Goal: Task Accomplishment & Management: Use online tool/utility

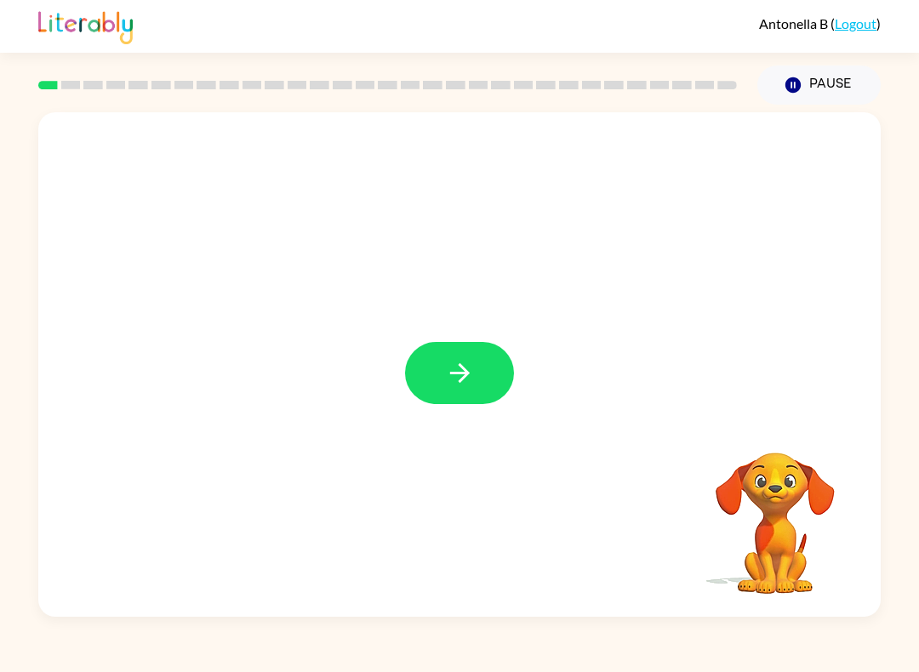
click at [474, 377] on icon "button" at bounding box center [460, 373] width 30 height 30
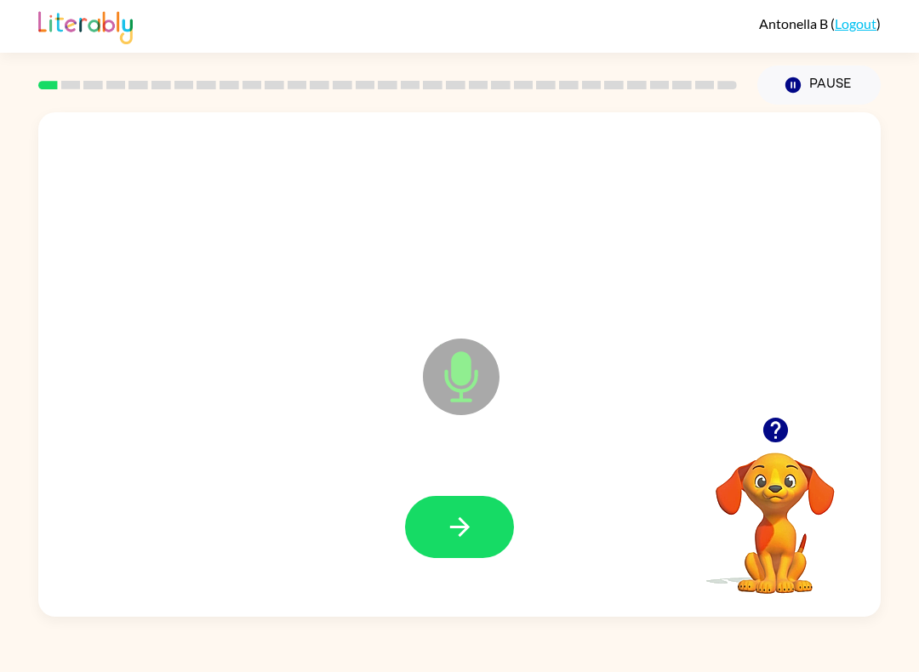
click at [483, 536] on button "button" at bounding box center [459, 527] width 109 height 62
click at [488, 515] on button "button" at bounding box center [459, 527] width 109 height 62
click at [482, 521] on button "button" at bounding box center [459, 527] width 109 height 62
click at [463, 505] on button "button" at bounding box center [459, 527] width 109 height 62
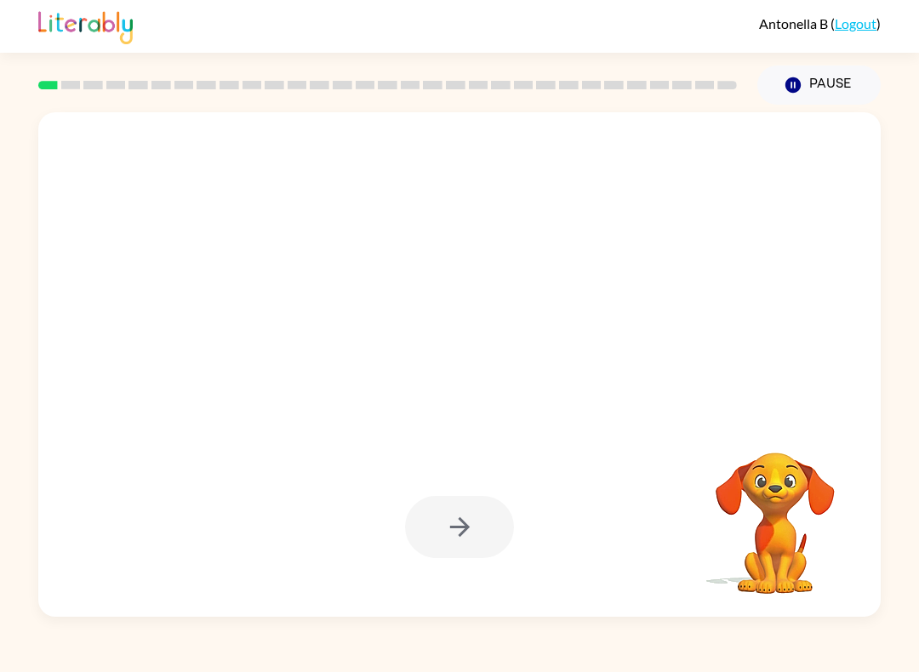
click at [444, 516] on div at bounding box center [459, 527] width 109 height 62
click at [467, 519] on div at bounding box center [459, 527] width 109 height 62
click at [457, 510] on div at bounding box center [459, 527] width 109 height 62
click at [473, 525] on div at bounding box center [459, 527] width 109 height 62
click at [473, 524] on div at bounding box center [459, 527] width 109 height 62
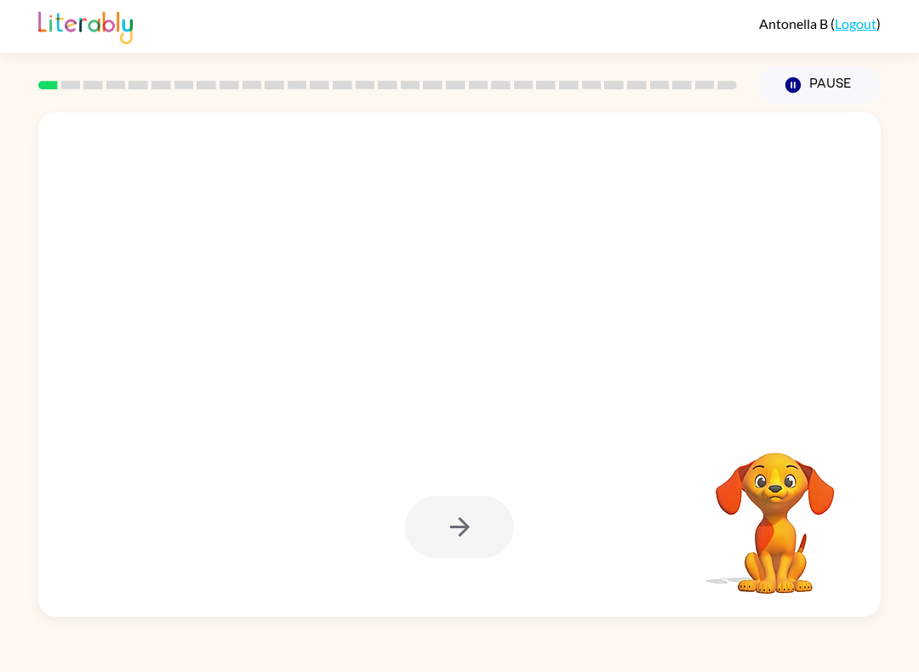
click at [450, 536] on div at bounding box center [459, 527] width 109 height 62
click at [449, 536] on div at bounding box center [459, 527] width 109 height 62
click at [444, 505] on div at bounding box center [459, 527] width 109 height 62
click at [457, 532] on div at bounding box center [459, 527] width 109 height 62
click at [458, 513] on div at bounding box center [459, 527] width 109 height 62
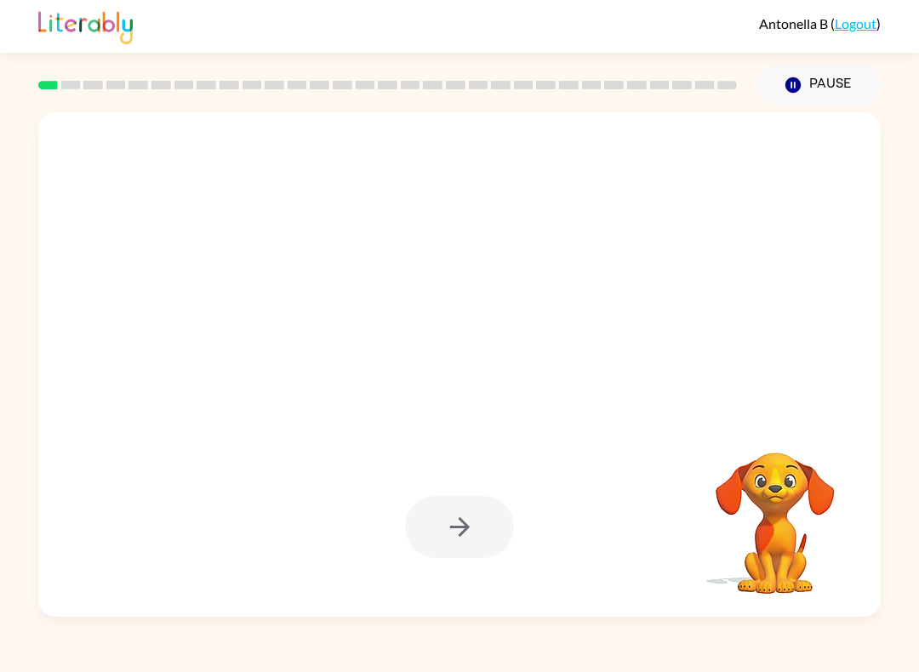
click at [688, 76] on button "Pause Pause" at bounding box center [818, 84] width 123 height 39
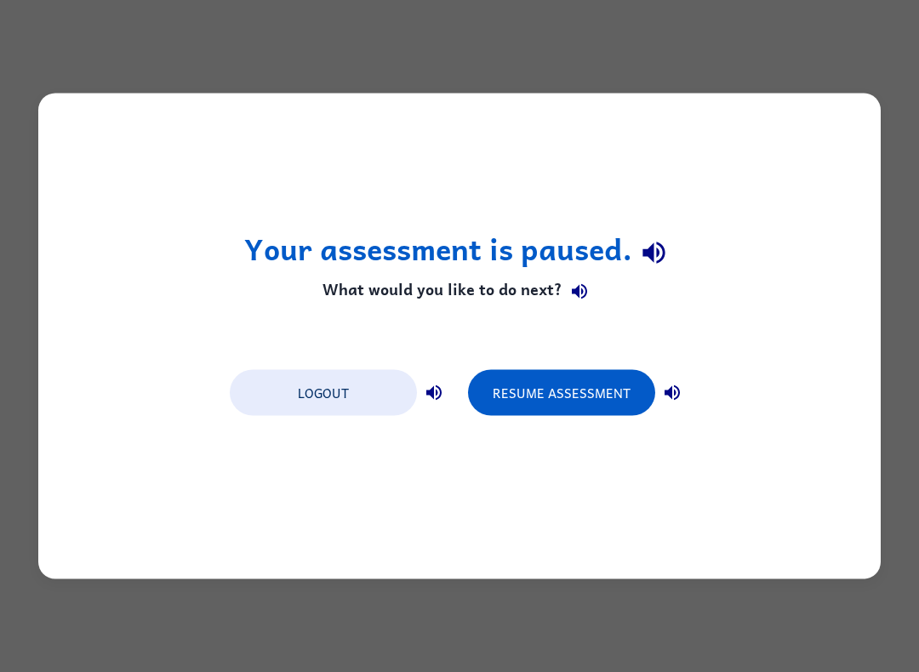
click at [561, 392] on button "Resume Assessment" at bounding box center [561, 393] width 187 height 46
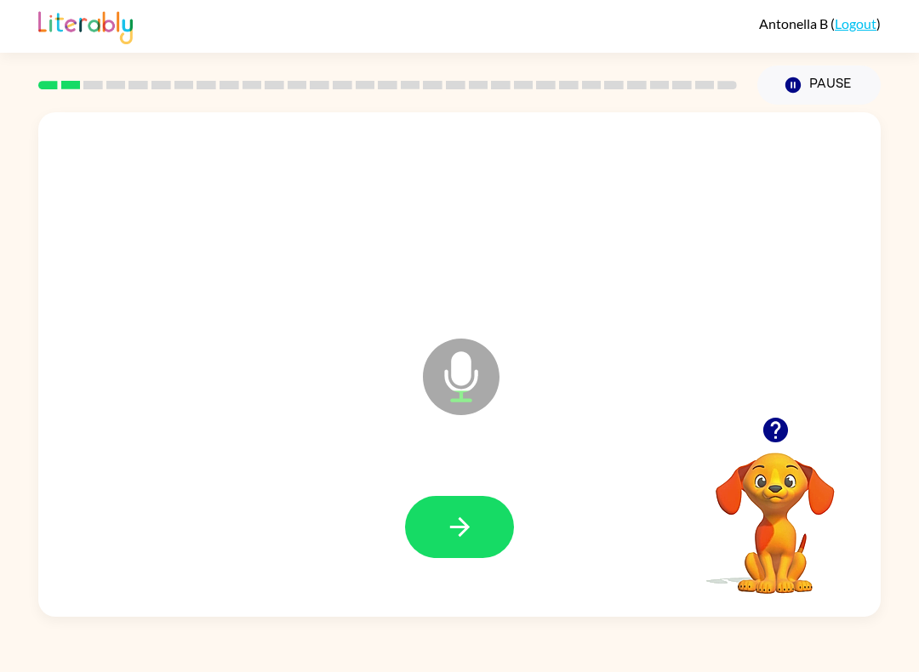
click at [481, 518] on button "button" at bounding box center [459, 527] width 109 height 62
click at [451, 510] on button "button" at bounding box center [459, 527] width 109 height 62
click at [461, 532] on icon "button" at bounding box center [460, 527] width 30 height 30
click at [458, 516] on icon "button" at bounding box center [460, 527] width 30 height 30
click at [460, 513] on icon "button" at bounding box center [460, 527] width 30 height 30
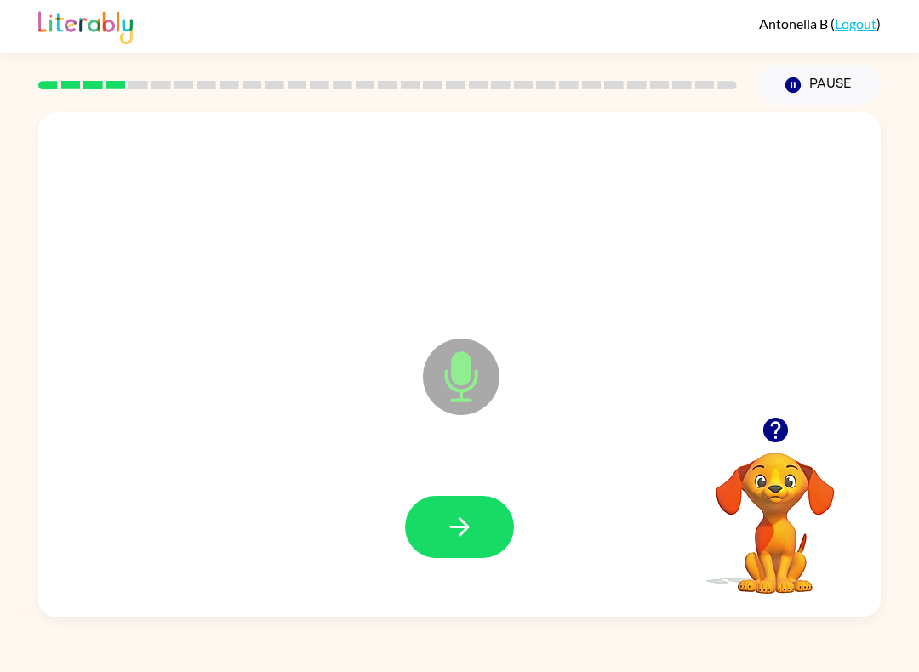
click at [458, 550] on button "button" at bounding box center [459, 527] width 109 height 62
click at [454, 532] on icon "button" at bounding box center [460, 527] width 30 height 30
click at [452, 526] on icon "button" at bounding box center [460, 527] width 30 height 30
click at [456, 525] on icon "button" at bounding box center [460, 527] width 30 height 30
click at [455, 533] on icon "button" at bounding box center [460, 527] width 30 height 30
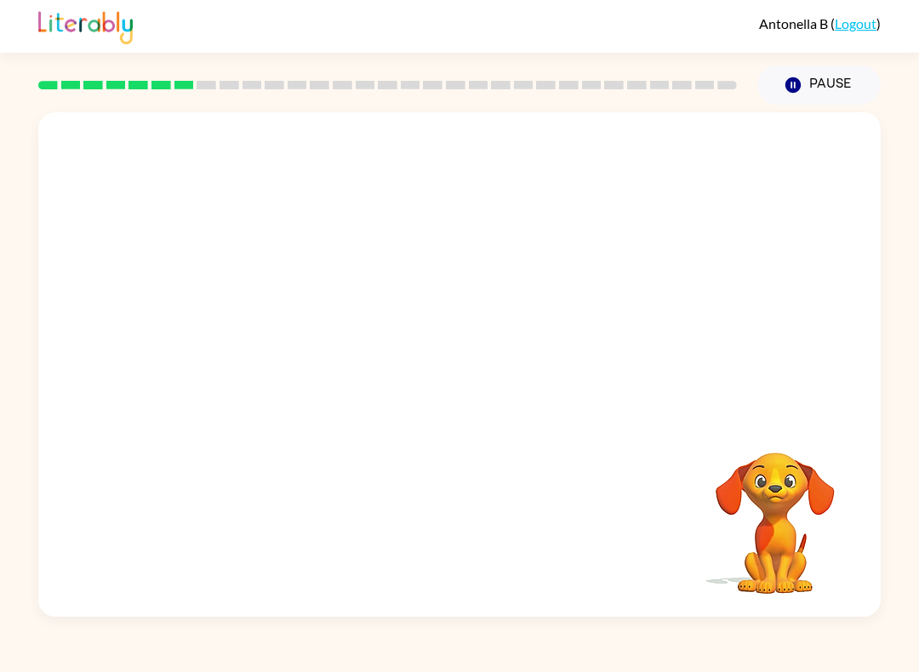
click at [688, 80] on icon "button" at bounding box center [792, 84] width 15 height 15
click at [688, 70] on button "Pause Pause" at bounding box center [818, 84] width 123 height 39
click at [688, 92] on icon "Pause" at bounding box center [792, 85] width 19 height 19
click at [688, 72] on button "Pause Pause" at bounding box center [818, 84] width 123 height 39
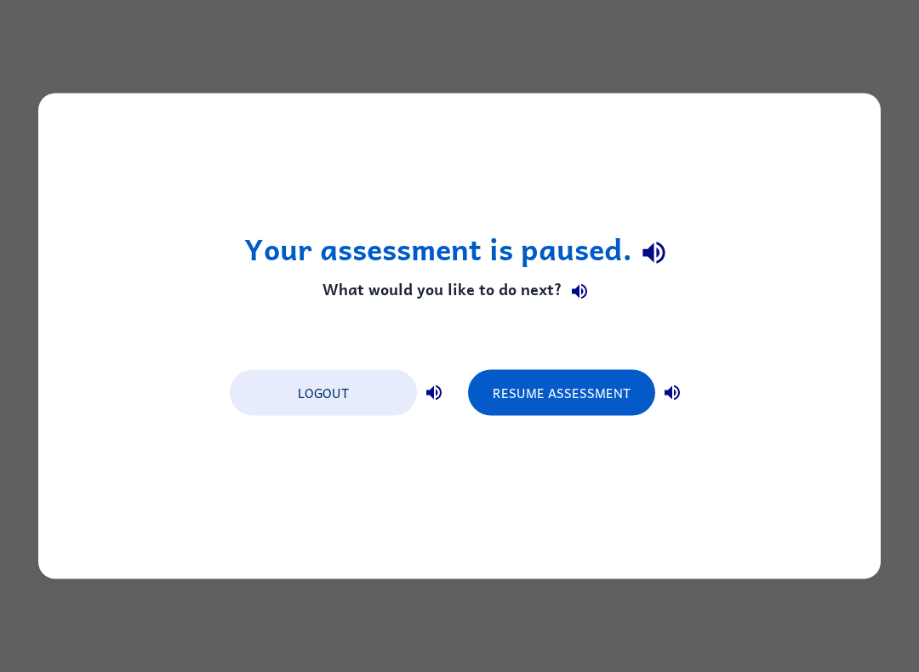
click at [688, 77] on div "Your assessment is paused. What would you like to do next? Logout Resume Assess…" at bounding box center [459, 336] width 919 height 672
click at [545, 391] on button "Resume Assessment" at bounding box center [561, 393] width 187 height 46
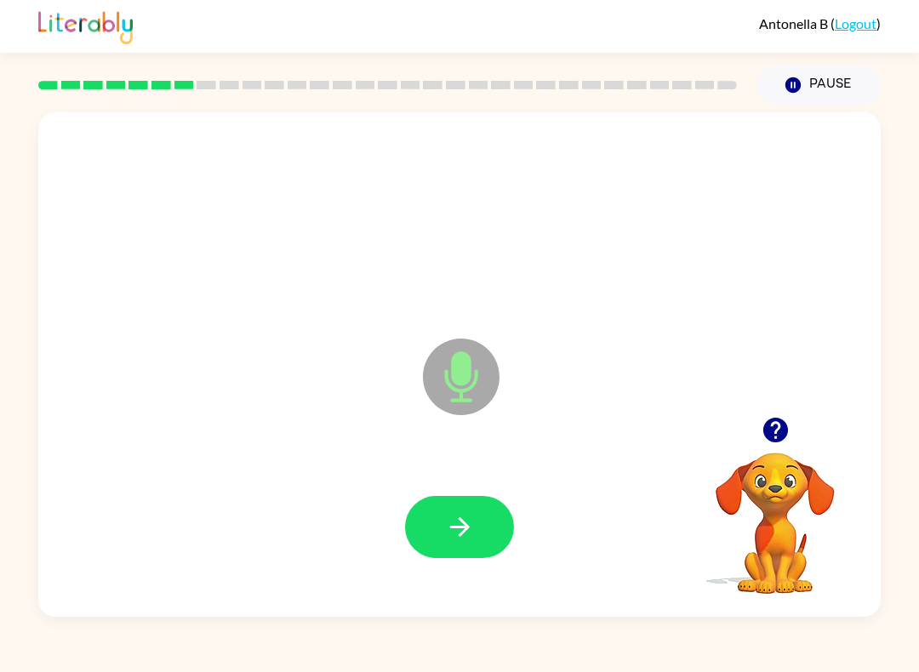
click at [462, 519] on icon "button" at bounding box center [460, 527] width 30 height 30
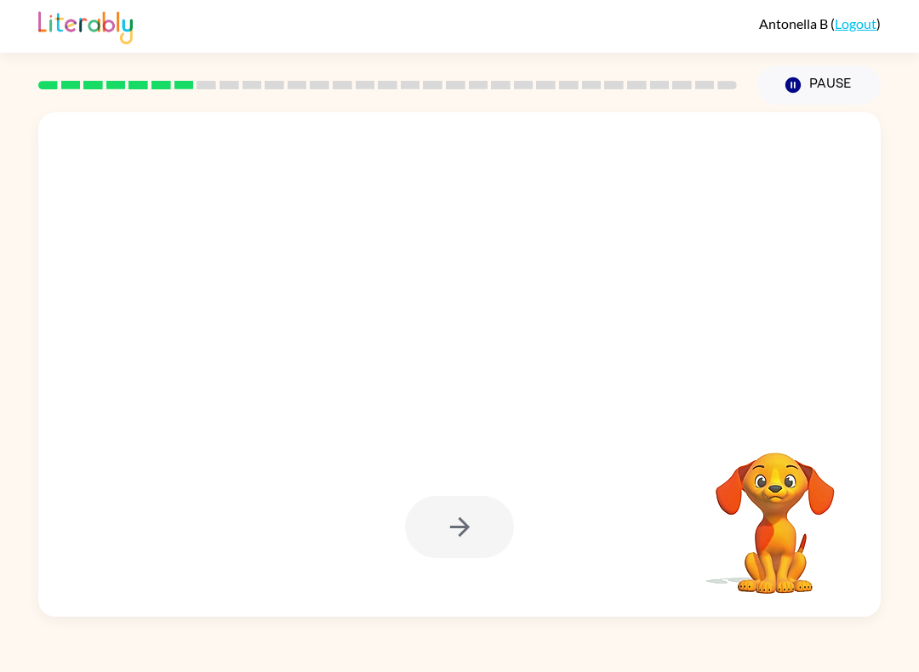
click at [454, 524] on div at bounding box center [459, 527] width 109 height 62
click at [459, 542] on div at bounding box center [459, 527] width 109 height 62
click at [452, 532] on div at bounding box center [459, 527] width 109 height 62
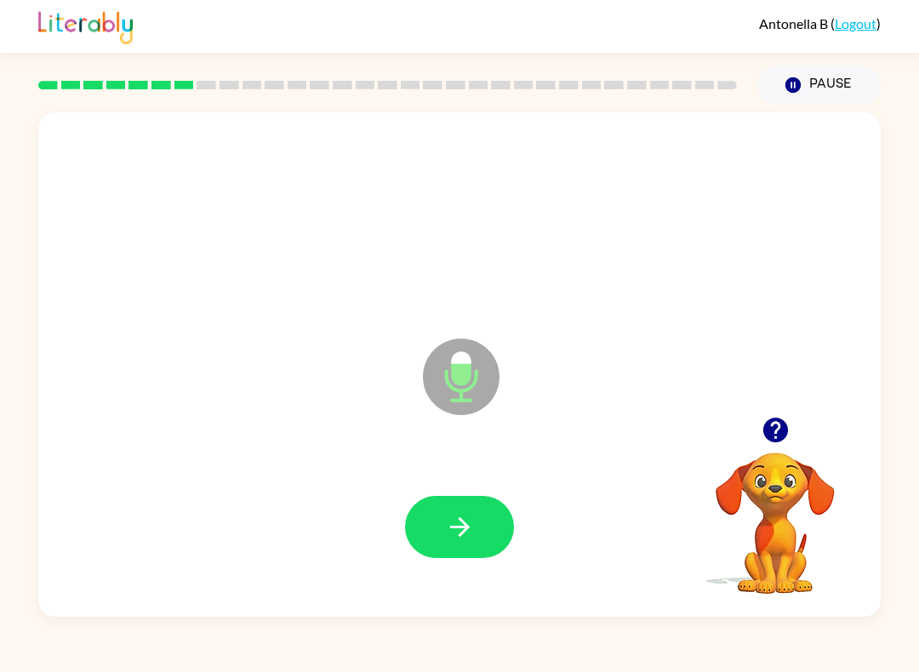
click at [463, 511] on button "button" at bounding box center [459, 527] width 109 height 62
click at [456, 508] on button "button" at bounding box center [459, 527] width 109 height 62
click at [497, 538] on button "button" at bounding box center [459, 527] width 109 height 62
click at [451, 514] on icon "button" at bounding box center [460, 527] width 30 height 30
click at [454, 493] on div at bounding box center [459, 526] width 808 height 145
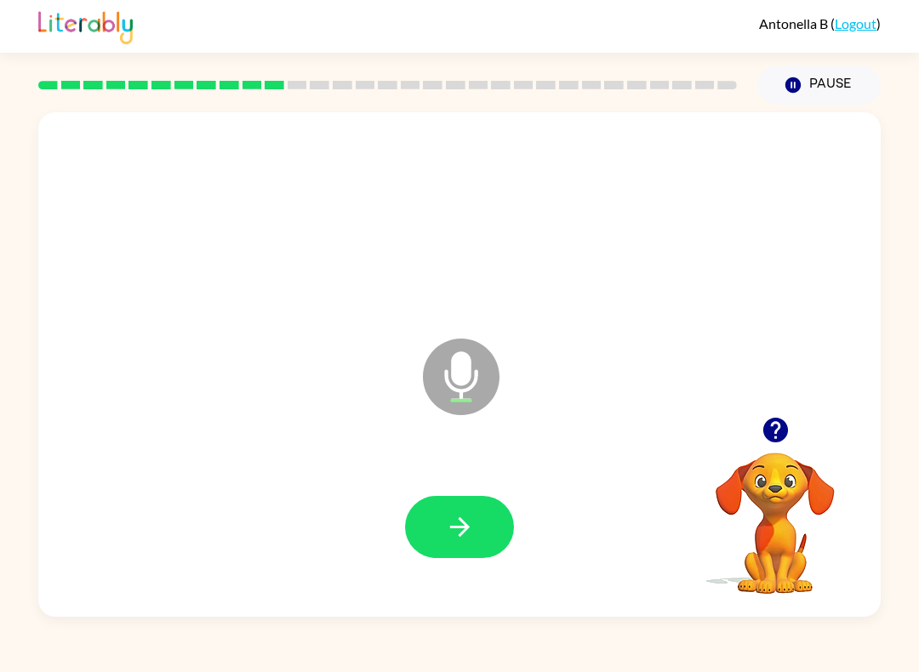
click at [449, 535] on icon "button" at bounding box center [460, 527] width 30 height 30
click at [452, 521] on icon "button" at bounding box center [460, 527] width 30 height 30
click at [471, 537] on icon "button" at bounding box center [460, 527] width 30 height 30
click at [486, 522] on button "button" at bounding box center [459, 527] width 109 height 62
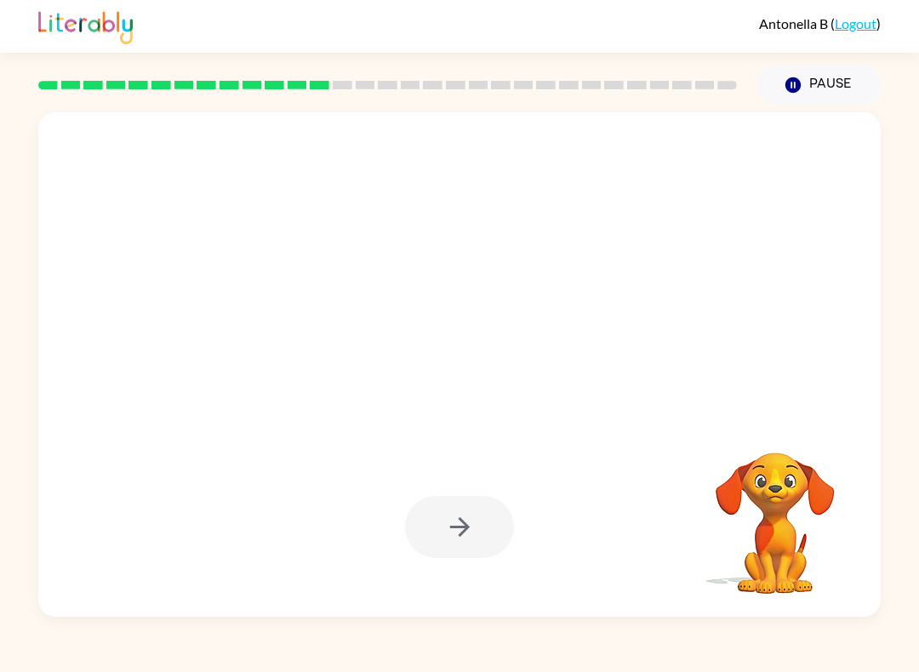
click at [453, 521] on div at bounding box center [459, 527] width 109 height 62
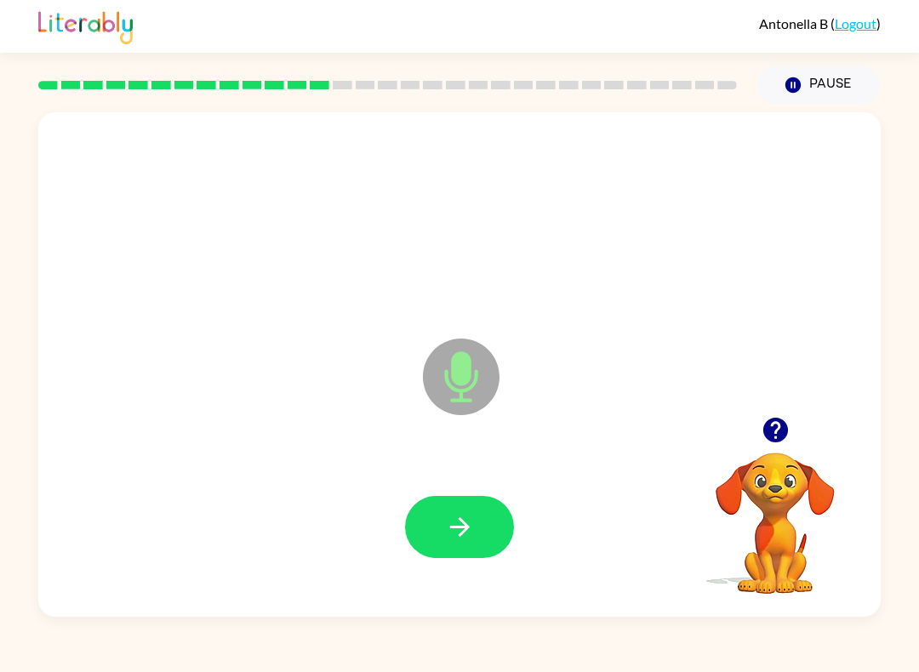
click at [449, 538] on icon "button" at bounding box center [460, 527] width 30 height 30
click at [475, 504] on button "button" at bounding box center [459, 527] width 109 height 62
click at [464, 512] on button "button" at bounding box center [459, 527] width 109 height 62
click at [472, 548] on button "button" at bounding box center [459, 527] width 109 height 62
click at [488, 549] on button "button" at bounding box center [459, 527] width 109 height 62
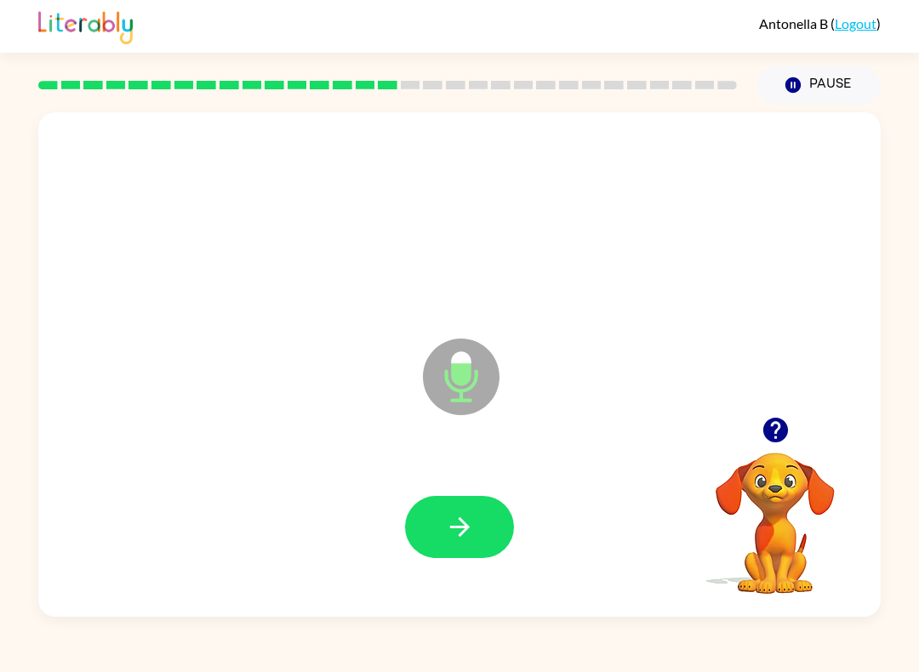
click at [453, 521] on icon "button" at bounding box center [460, 527] width 30 height 30
click at [445, 533] on icon "button" at bounding box center [460, 527] width 30 height 30
click at [445, 527] on icon "button" at bounding box center [460, 527] width 30 height 30
click at [479, 515] on button "button" at bounding box center [459, 527] width 109 height 62
click at [472, 552] on button "button" at bounding box center [459, 527] width 109 height 62
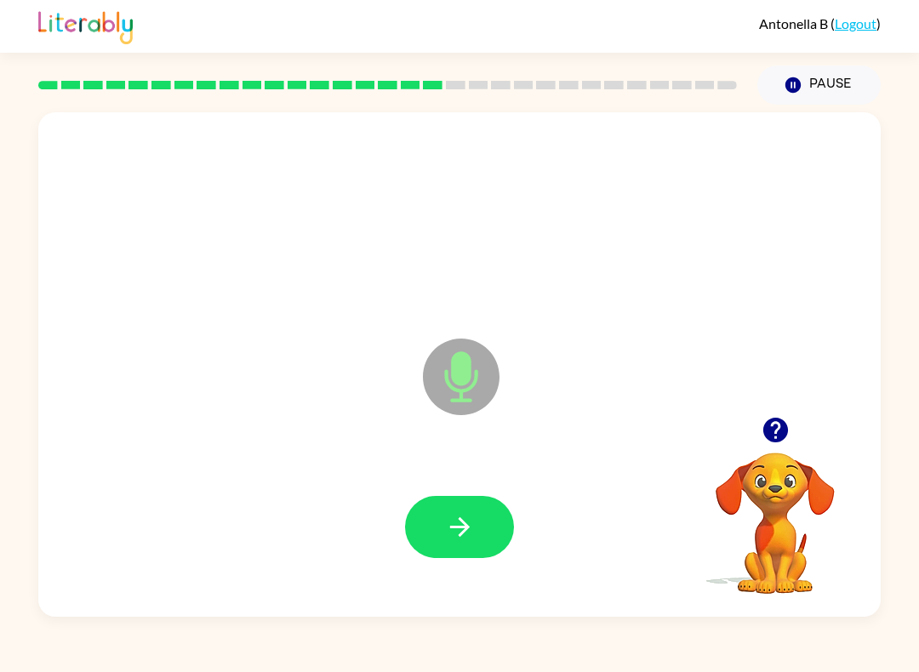
click at [477, 515] on button "button" at bounding box center [459, 527] width 109 height 62
click at [449, 505] on button "button" at bounding box center [459, 527] width 109 height 62
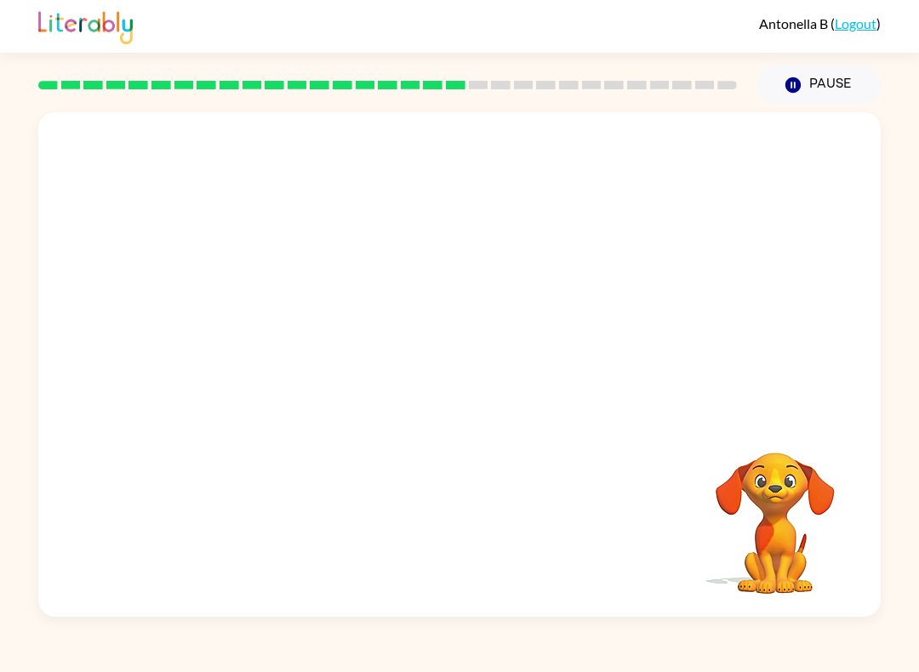
click at [688, 498] on video "Your browser must support playing .mp4 files to use Literably. Please try using…" at bounding box center [775, 511] width 170 height 170
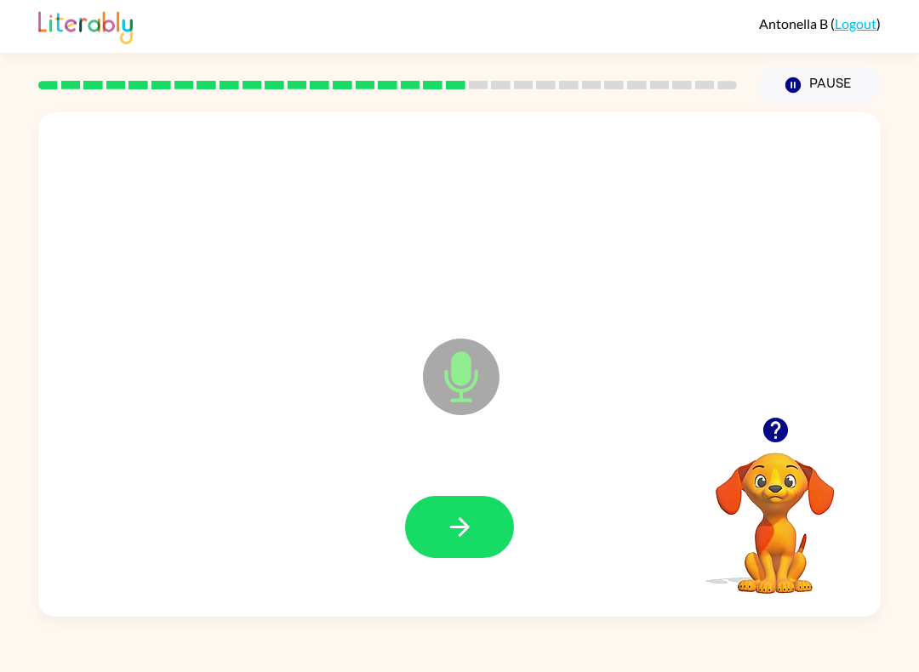
click at [455, 532] on icon "button" at bounding box center [460, 527] width 30 height 30
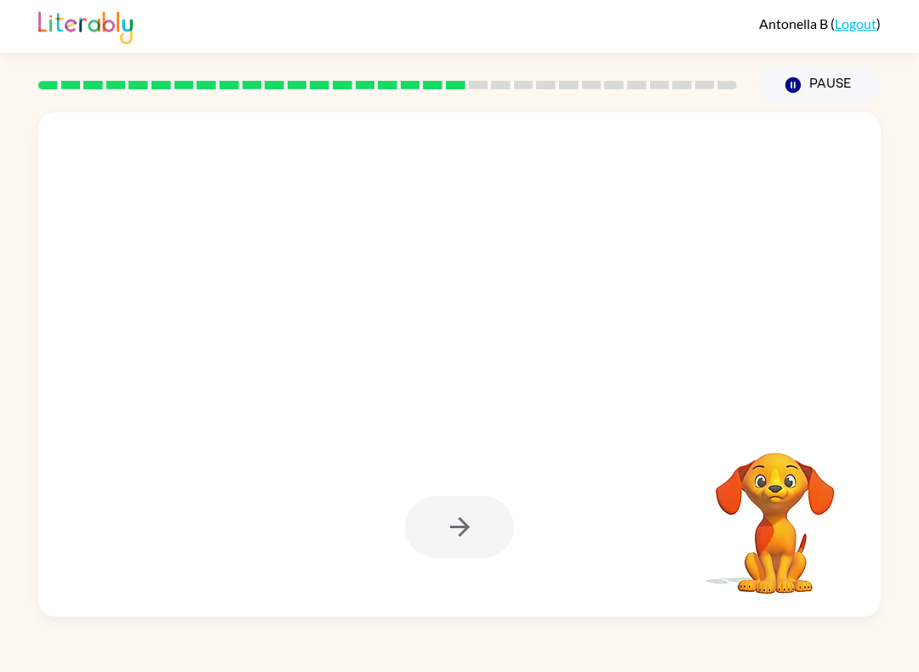
click at [468, 515] on div at bounding box center [459, 527] width 109 height 62
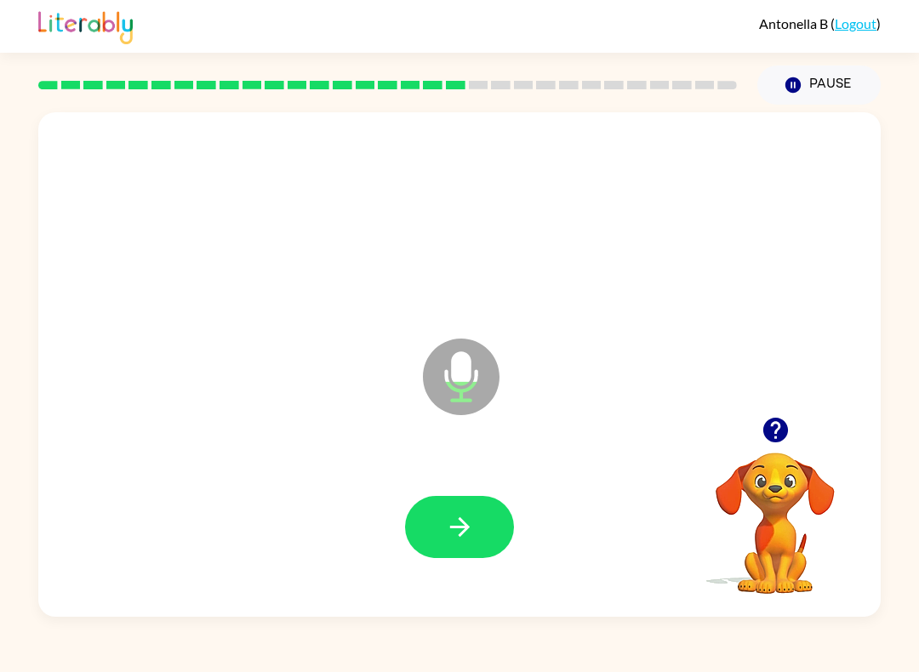
click at [416, 506] on button "button" at bounding box center [459, 527] width 109 height 62
click at [445, 523] on icon "button" at bounding box center [460, 527] width 30 height 30
click at [435, 526] on button "button" at bounding box center [459, 527] width 109 height 62
click at [448, 523] on icon "button" at bounding box center [460, 527] width 30 height 30
click at [447, 538] on icon "button" at bounding box center [460, 527] width 30 height 30
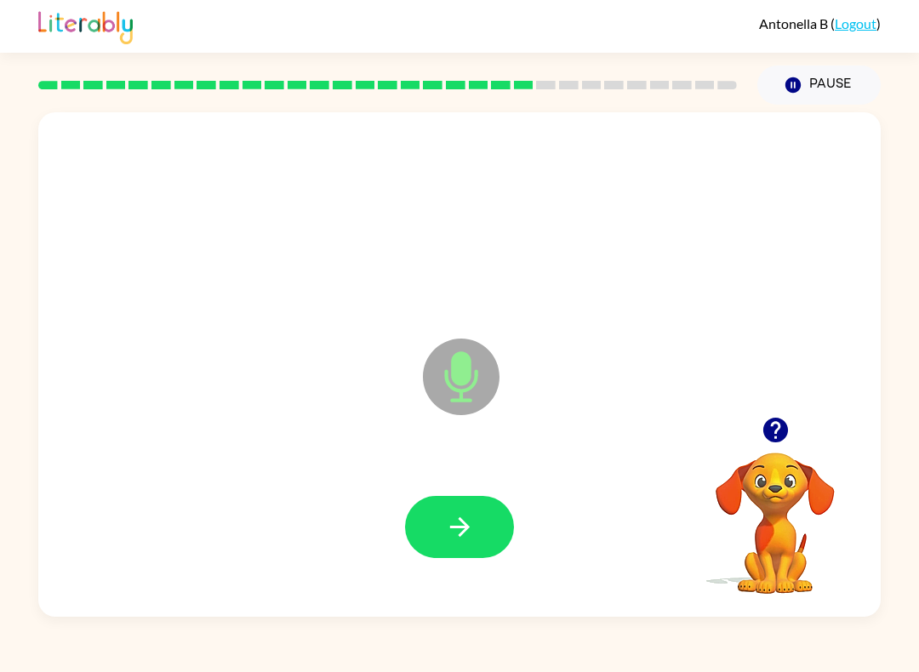
click at [447, 533] on icon "button" at bounding box center [460, 527] width 30 height 30
click at [471, 539] on icon "button" at bounding box center [460, 527] width 30 height 30
click at [441, 532] on button "button" at bounding box center [459, 527] width 109 height 62
click at [459, 515] on icon "button" at bounding box center [460, 527] width 30 height 30
click at [475, 509] on button "button" at bounding box center [459, 527] width 109 height 62
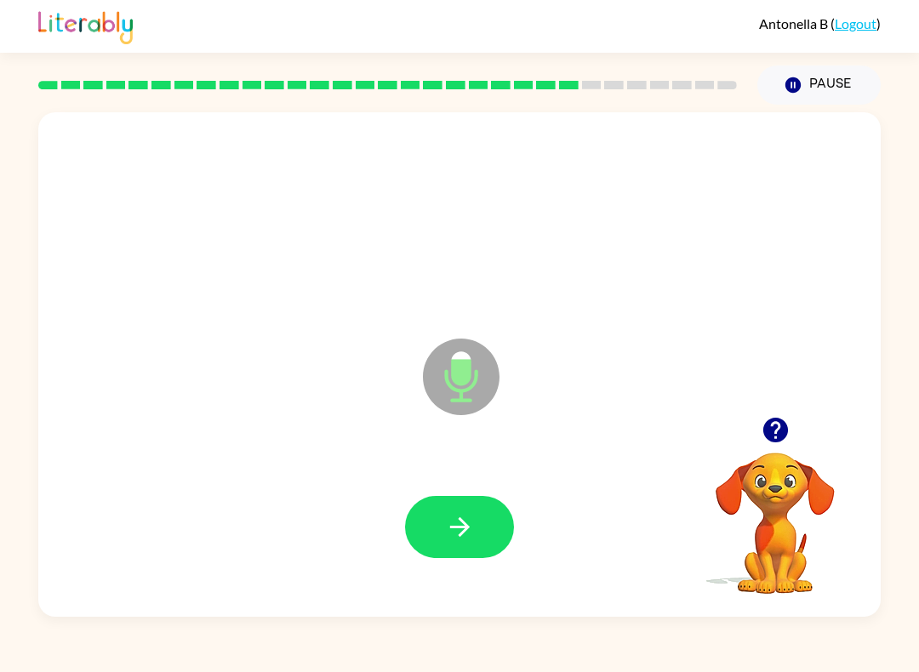
click at [452, 529] on icon "button" at bounding box center [460, 527] width 30 height 30
click at [471, 532] on icon "button" at bounding box center [460, 527] width 30 height 30
click at [457, 515] on icon "button" at bounding box center [460, 527] width 30 height 30
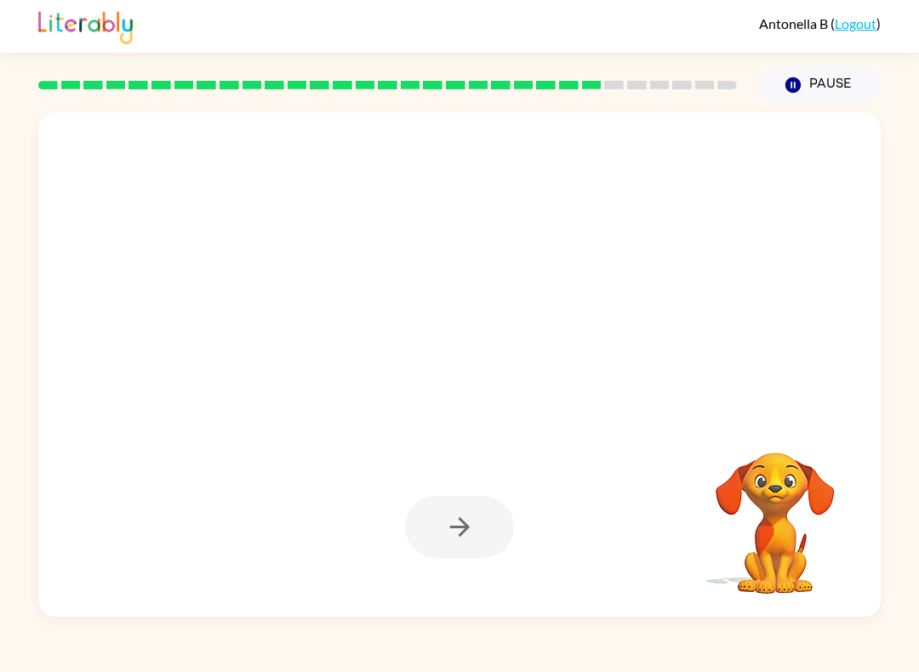
click at [424, 543] on div at bounding box center [459, 527] width 109 height 62
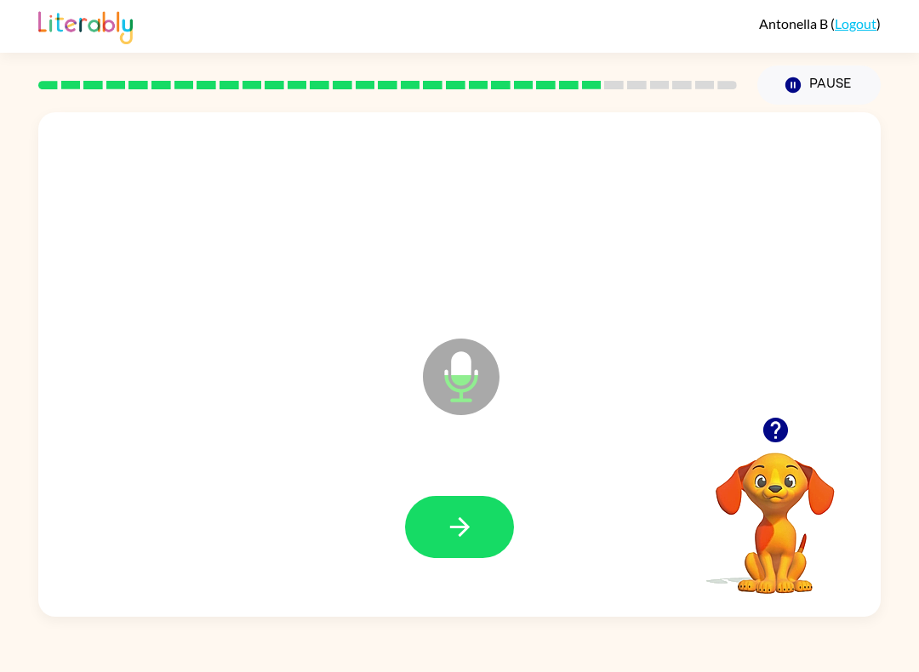
click at [481, 518] on button "button" at bounding box center [459, 527] width 109 height 62
click at [458, 532] on icon "button" at bounding box center [460, 527] width 30 height 30
click at [464, 535] on icon "button" at bounding box center [460, 527] width 30 height 30
click at [463, 525] on icon "button" at bounding box center [460, 527] width 30 height 30
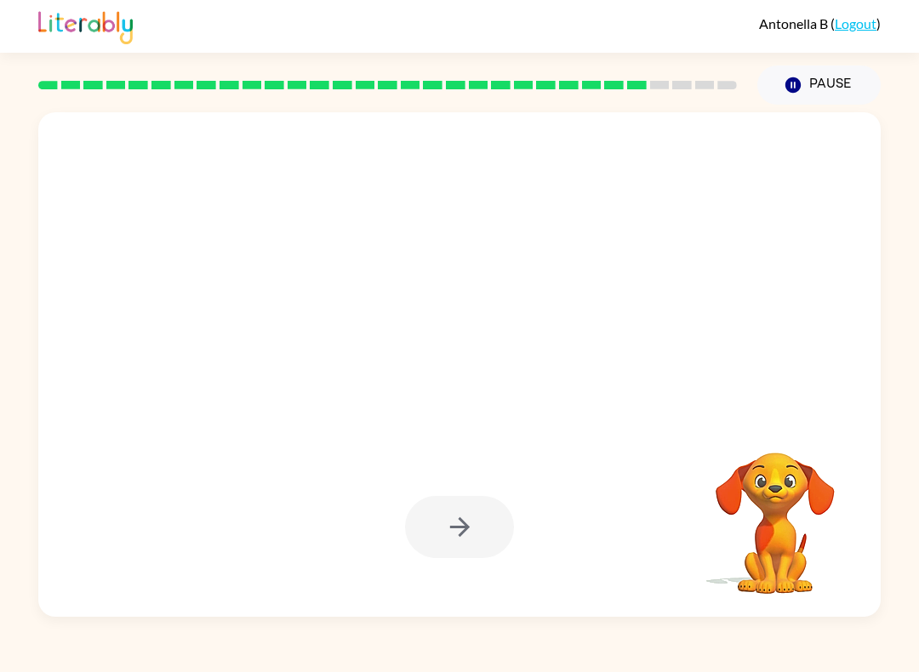
click at [466, 537] on div at bounding box center [459, 527] width 109 height 62
click at [688, 528] on video "Your browser must support playing .mp4 files to use Literably. Please try using…" at bounding box center [775, 511] width 170 height 170
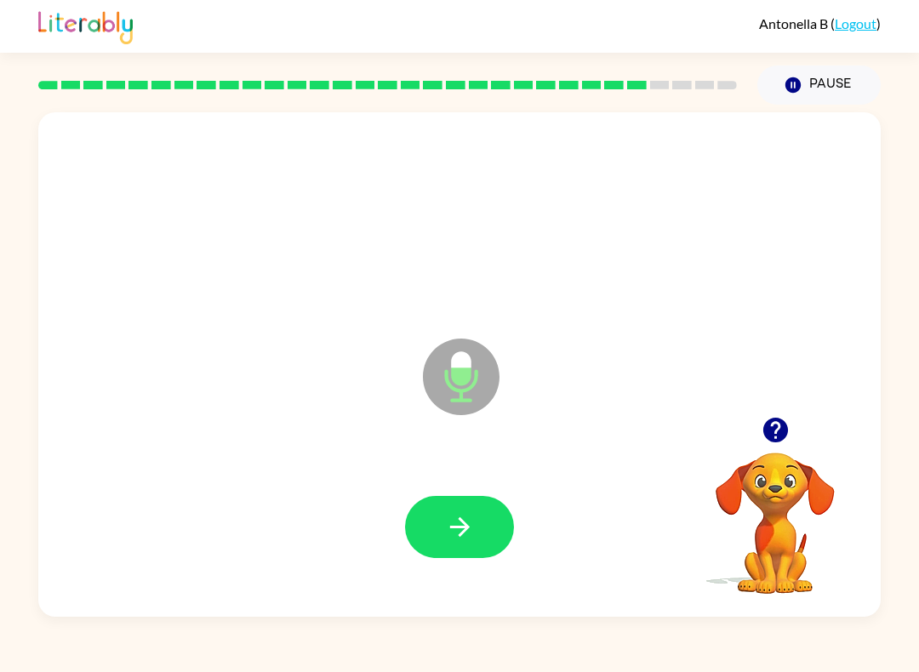
click at [436, 542] on button "button" at bounding box center [459, 527] width 109 height 62
click at [472, 548] on button "button" at bounding box center [459, 527] width 109 height 62
click at [464, 529] on icon "button" at bounding box center [460, 527] width 30 height 30
click at [469, 545] on button "button" at bounding box center [459, 527] width 109 height 62
click at [466, 529] on icon "button" at bounding box center [459, 527] width 20 height 20
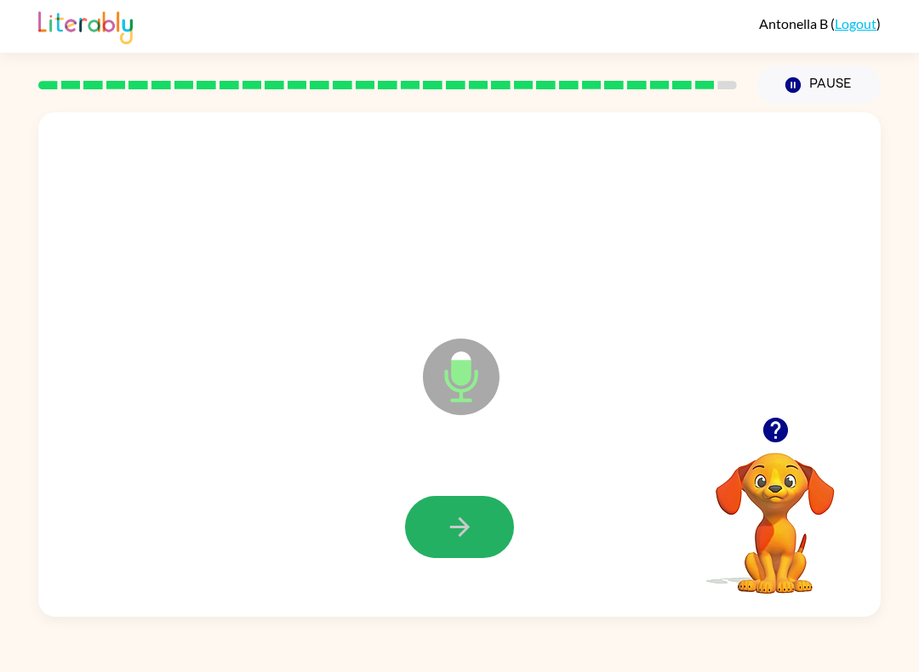
click at [460, 541] on icon "button" at bounding box center [460, 527] width 30 height 30
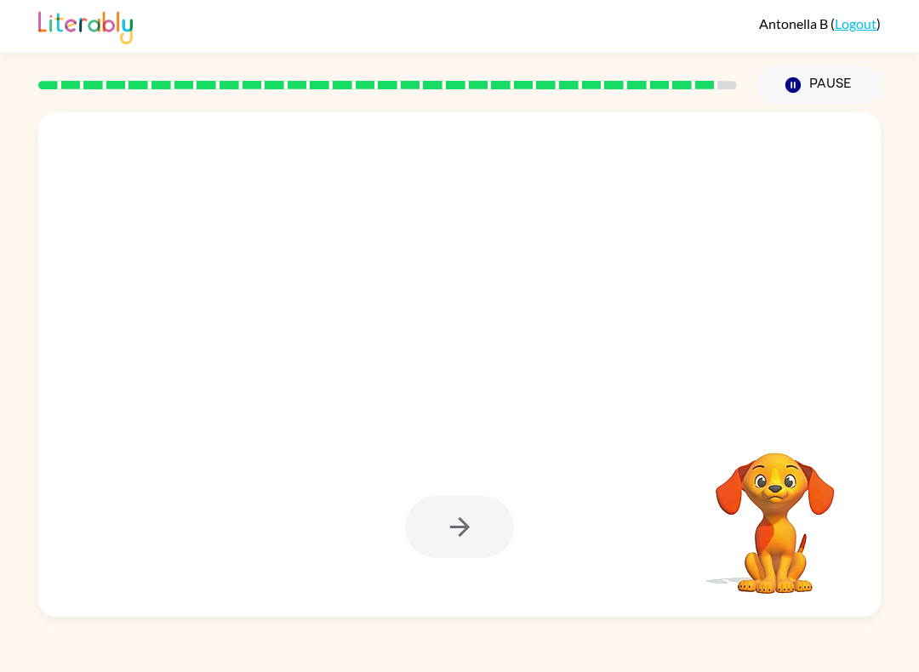
click at [464, 542] on div at bounding box center [459, 527] width 109 height 62
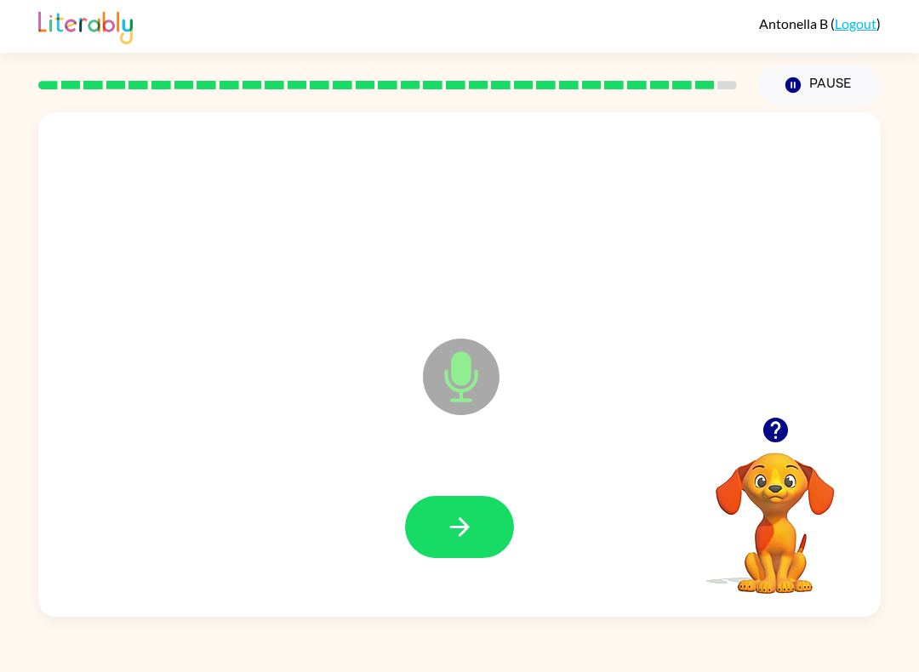
click at [446, 533] on icon "button" at bounding box center [460, 527] width 30 height 30
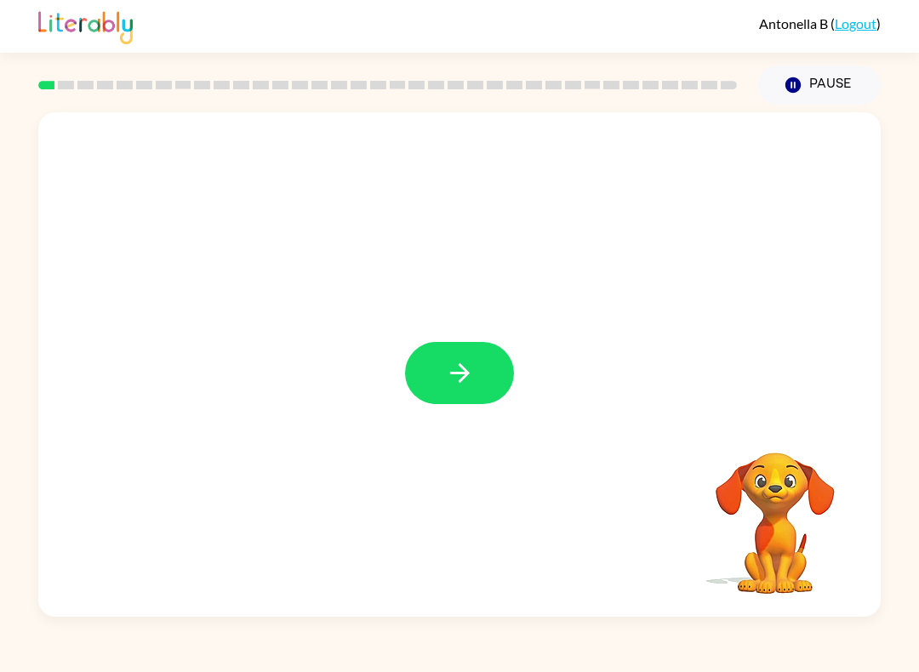
click at [449, 376] on icon "button" at bounding box center [460, 373] width 30 height 30
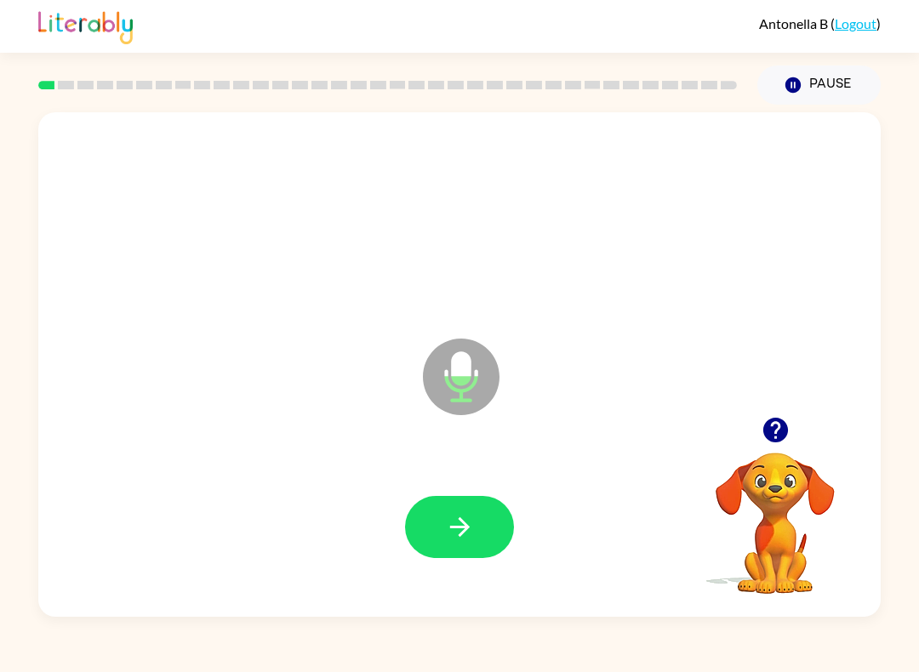
click at [475, 521] on button "button" at bounding box center [459, 527] width 109 height 62
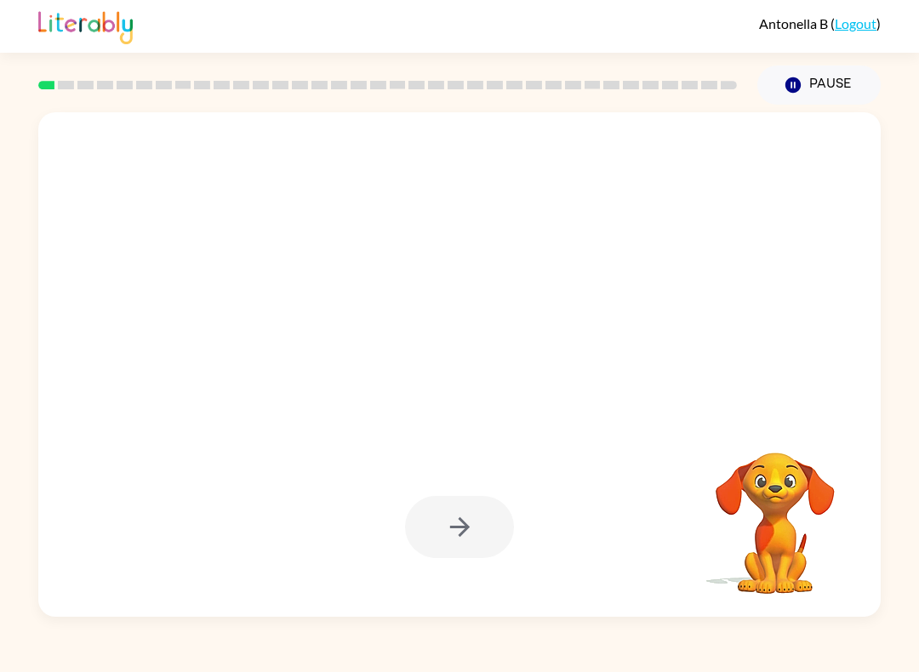
click at [463, 536] on div at bounding box center [459, 527] width 109 height 62
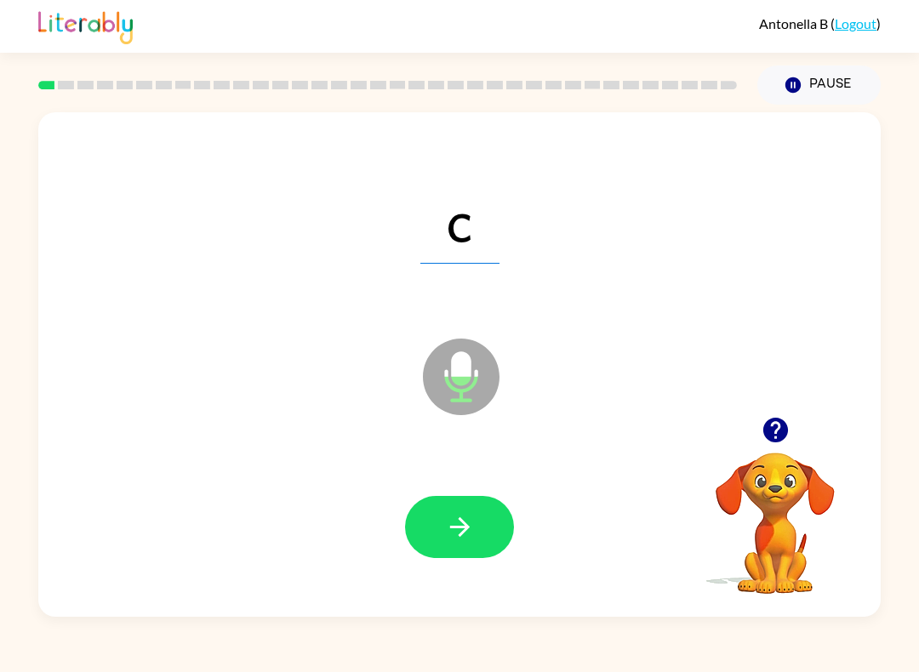
click at [450, 525] on icon "button" at bounding box center [460, 527] width 30 height 30
click at [450, 523] on icon "button" at bounding box center [460, 527] width 30 height 30
click at [452, 555] on button "button" at bounding box center [459, 527] width 109 height 62
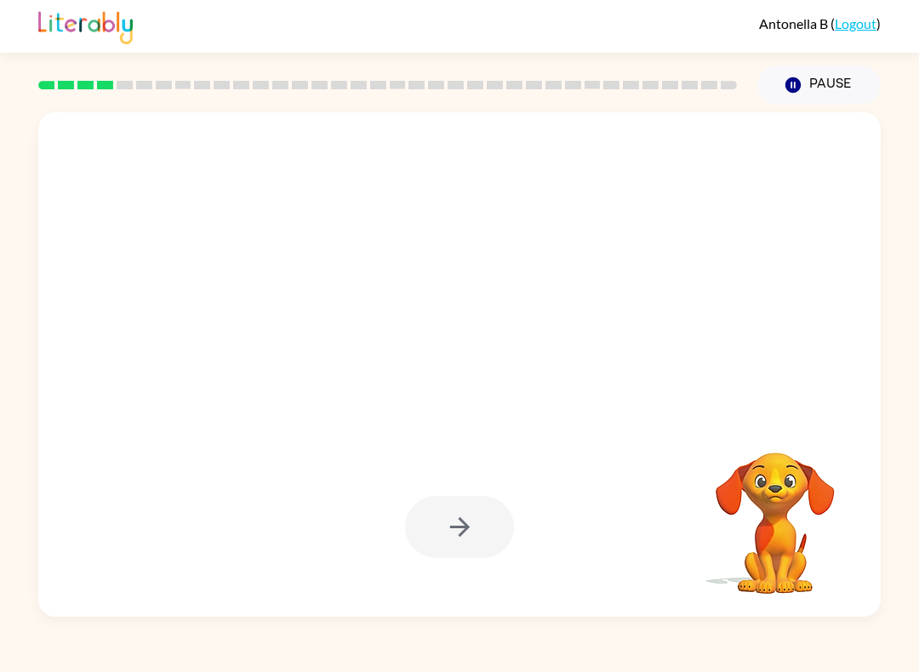
click at [473, 521] on div at bounding box center [459, 527] width 109 height 62
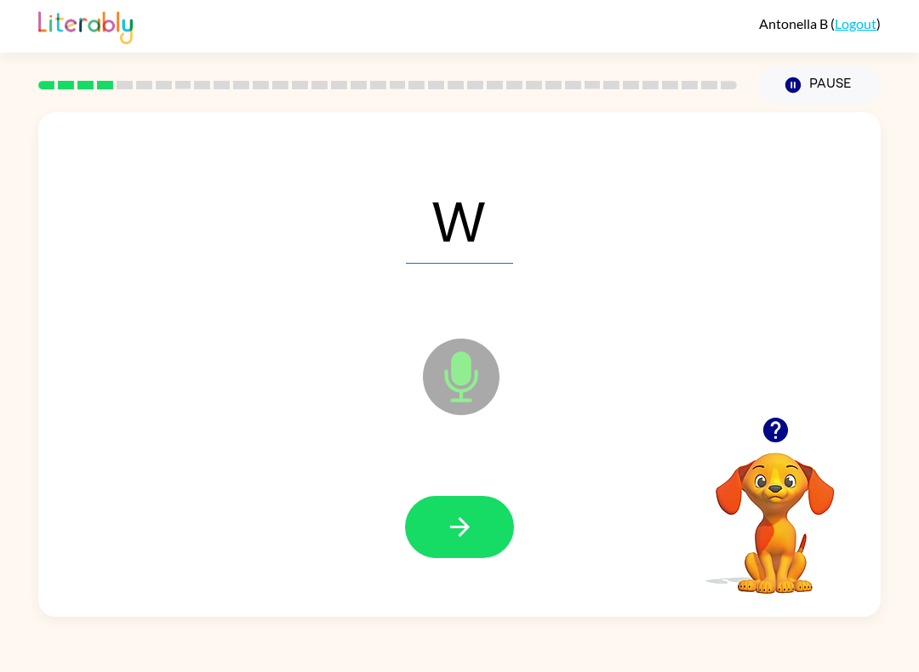
click at [466, 523] on icon "button" at bounding box center [460, 527] width 30 height 30
click at [481, 531] on button "button" at bounding box center [459, 527] width 109 height 62
click at [470, 532] on icon "button" at bounding box center [460, 527] width 30 height 30
click at [456, 517] on icon "button" at bounding box center [460, 527] width 30 height 30
click at [481, 524] on button "button" at bounding box center [459, 527] width 109 height 62
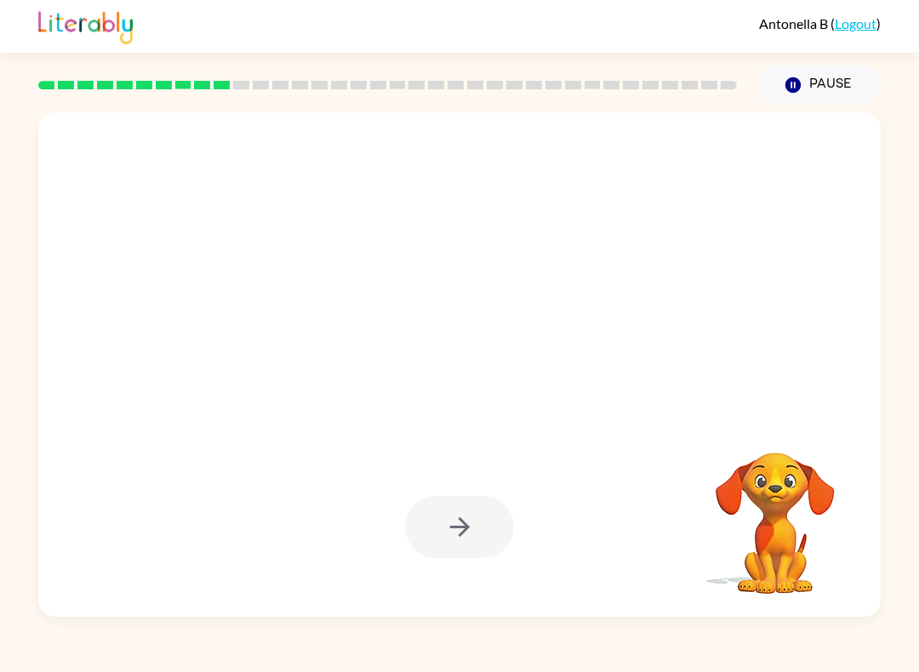
click at [461, 549] on div at bounding box center [459, 527] width 109 height 62
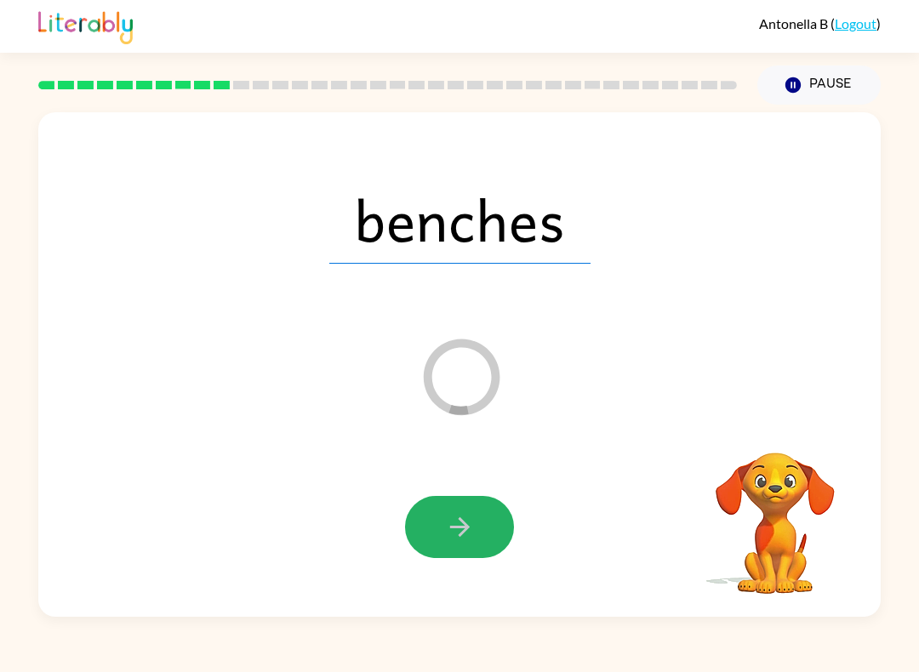
click at [464, 528] on icon "button" at bounding box center [459, 527] width 20 height 20
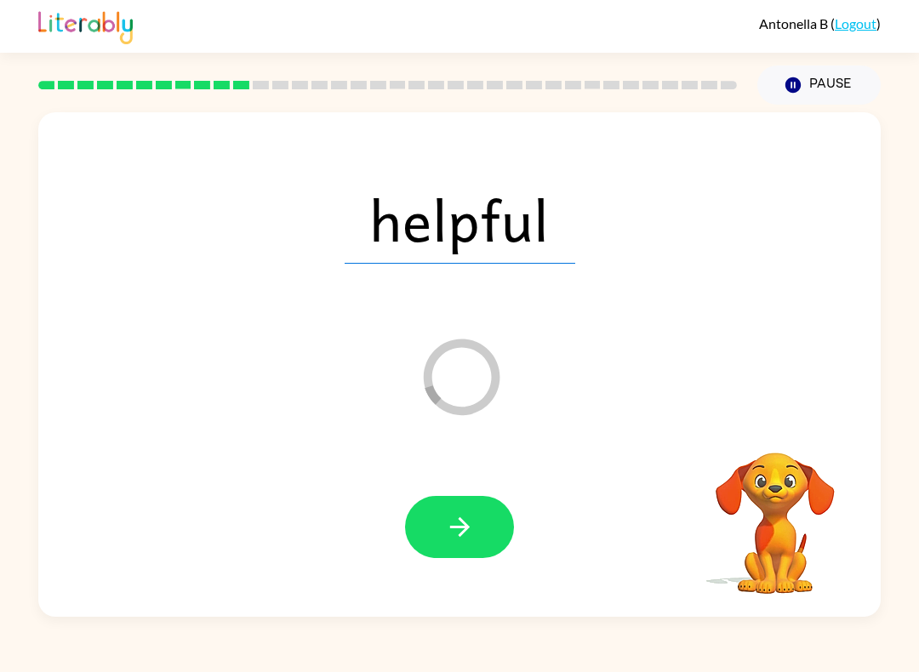
click at [470, 521] on icon "button" at bounding box center [460, 527] width 30 height 30
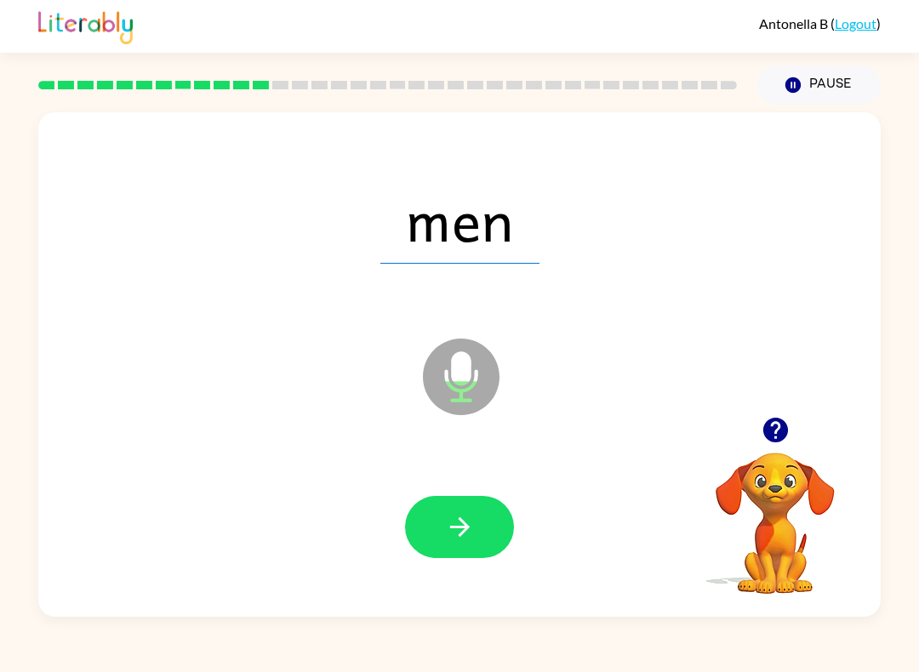
click at [475, 532] on button "button" at bounding box center [459, 527] width 109 height 62
click at [485, 552] on button "button" at bounding box center [459, 527] width 109 height 62
click at [473, 532] on icon "button" at bounding box center [460, 527] width 30 height 30
click at [464, 534] on icon "button" at bounding box center [460, 527] width 30 height 30
click at [479, 519] on button "button" at bounding box center [459, 527] width 109 height 62
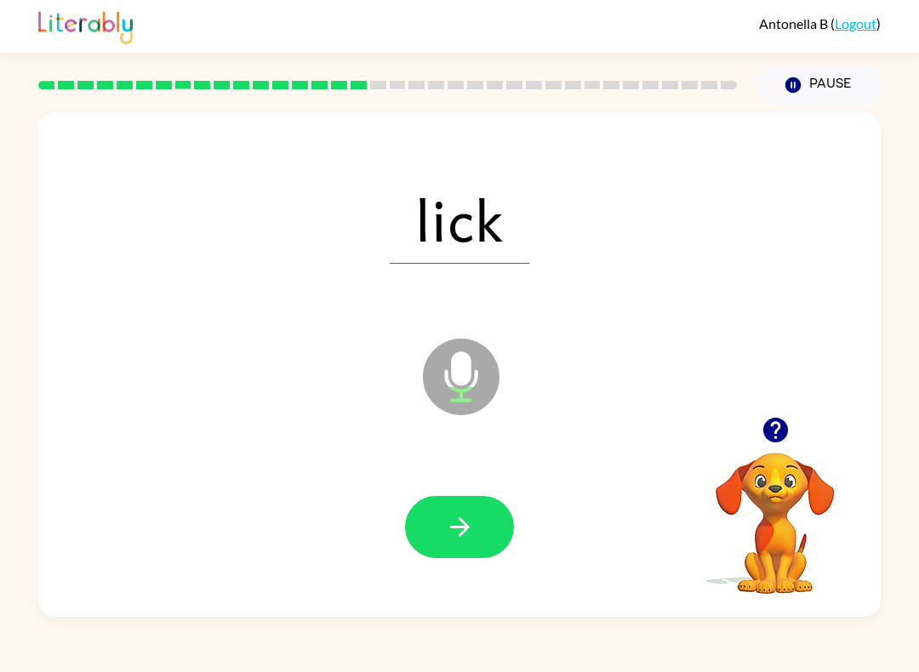
click at [446, 525] on icon "button" at bounding box center [460, 527] width 30 height 30
click at [493, 522] on button "button" at bounding box center [459, 527] width 109 height 62
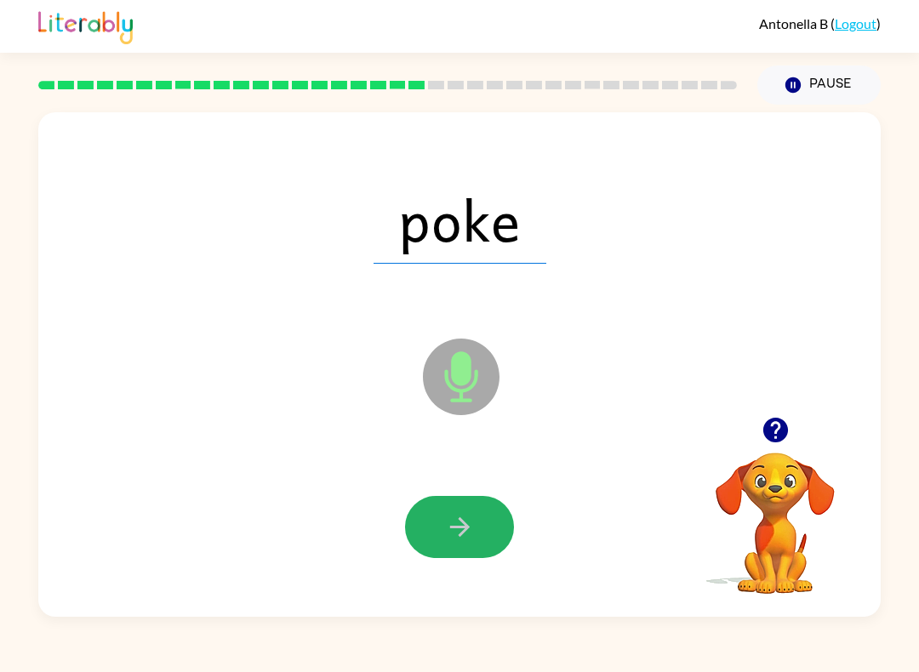
click at [481, 515] on button "button" at bounding box center [459, 527] width 109 height 62
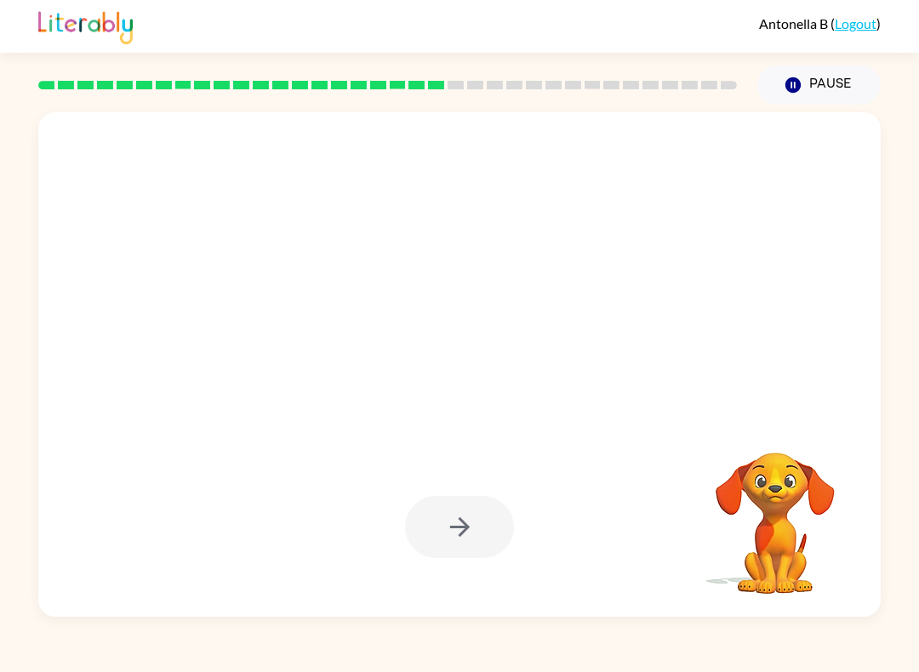
click at [449, 533] on div at bounding box center [459, 527] width 109 height 62
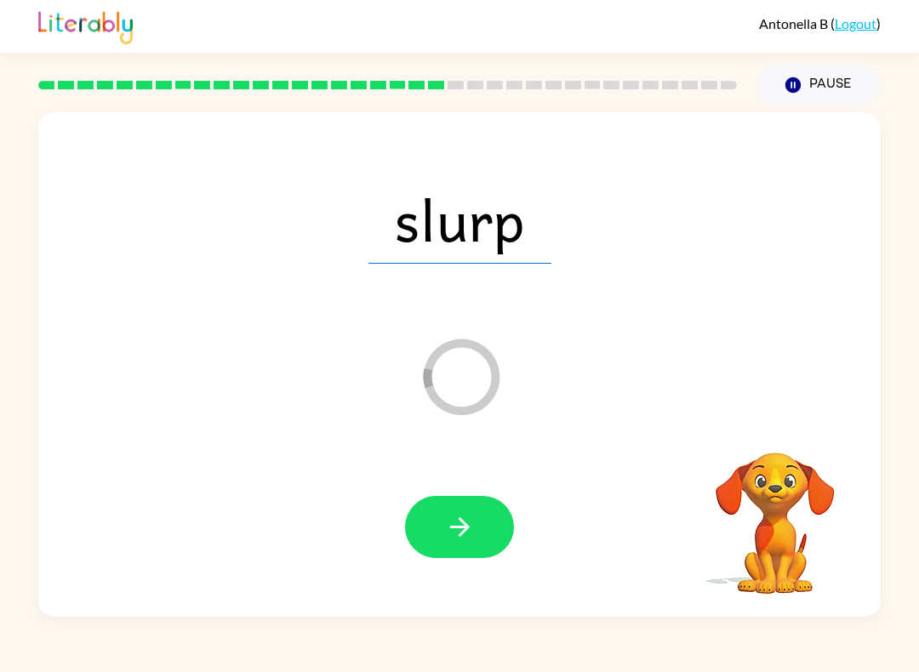
click at [475, 500] on button "button" at bounding box center [459, 527] width 109 height 62
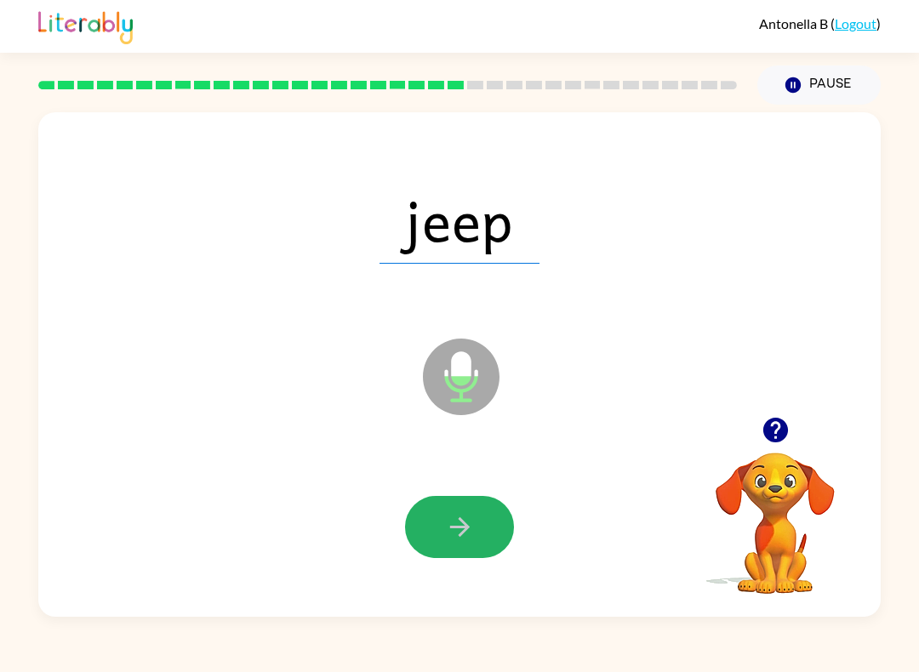
click at [464, 527] on icon "button" at bounding box center [459, 527] width 20 height 20
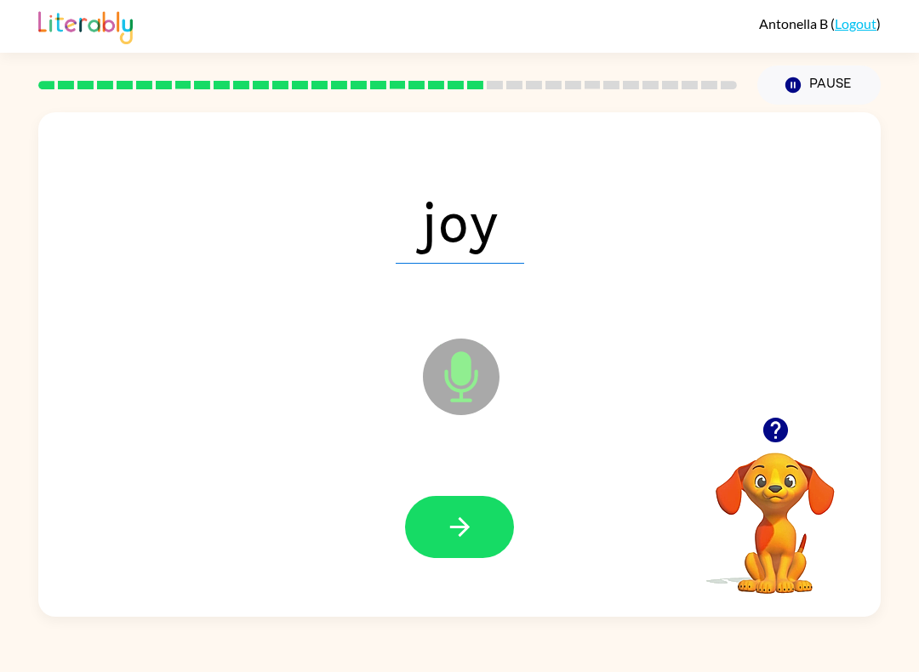
click at [481, 520] on button "button" at bounding box center [459, 527] width 109 height 62
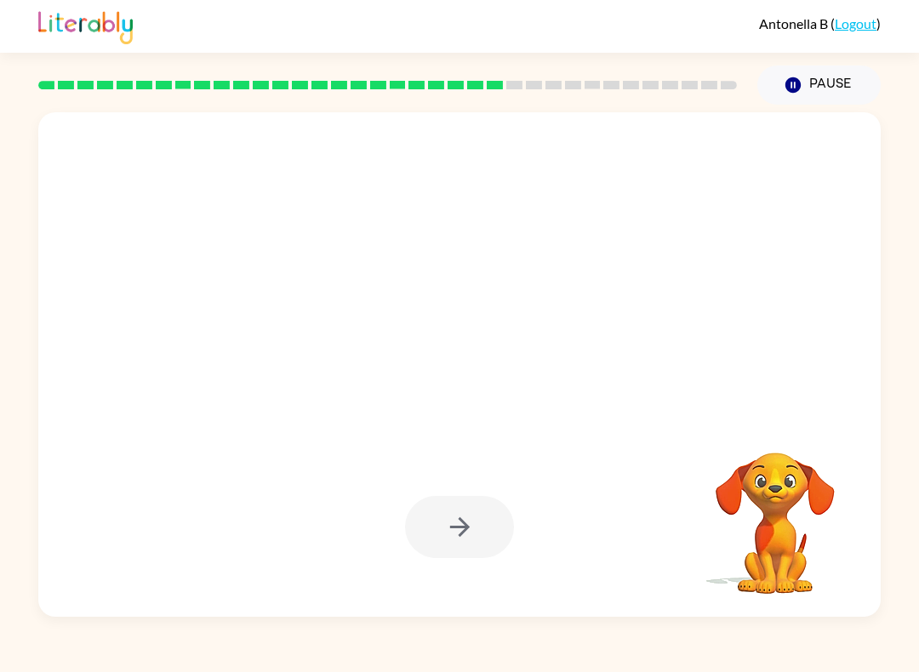
click at [482, 532] on div at bounding box center [459, 527] width 109 height 62
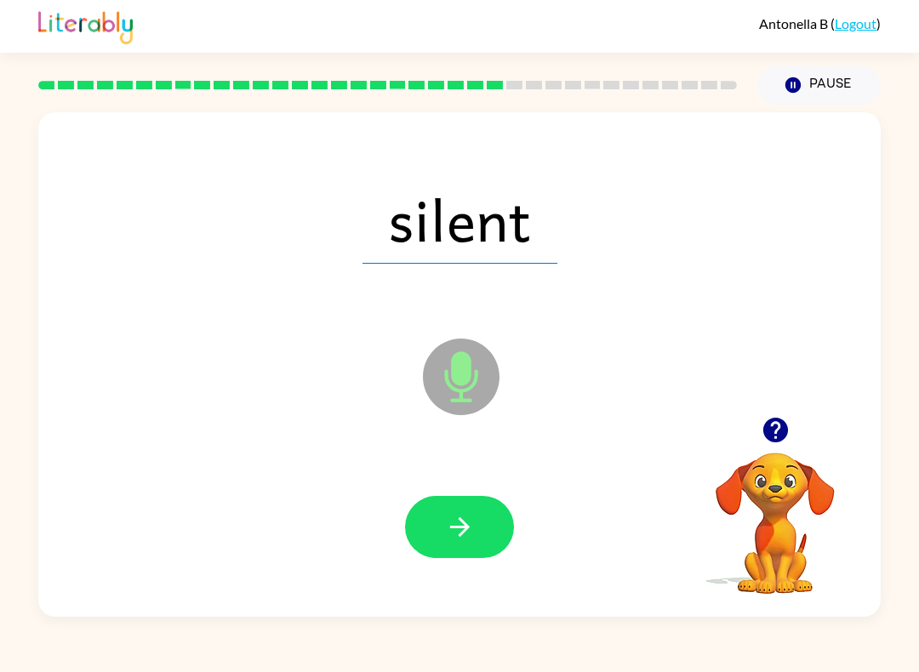
click at [466, 536] on icon "button" at bounding box center [460, 527] width 30 height 30
click at [459, 552] on button "button" at bounding box center [459, 527] width 109 height 62
click at [443, 517] on button "button" at bounding box center [459, 527] width 109 height 62
click at [486, 515] on button "button" at bounding box center [459, 527] width 109 height 62
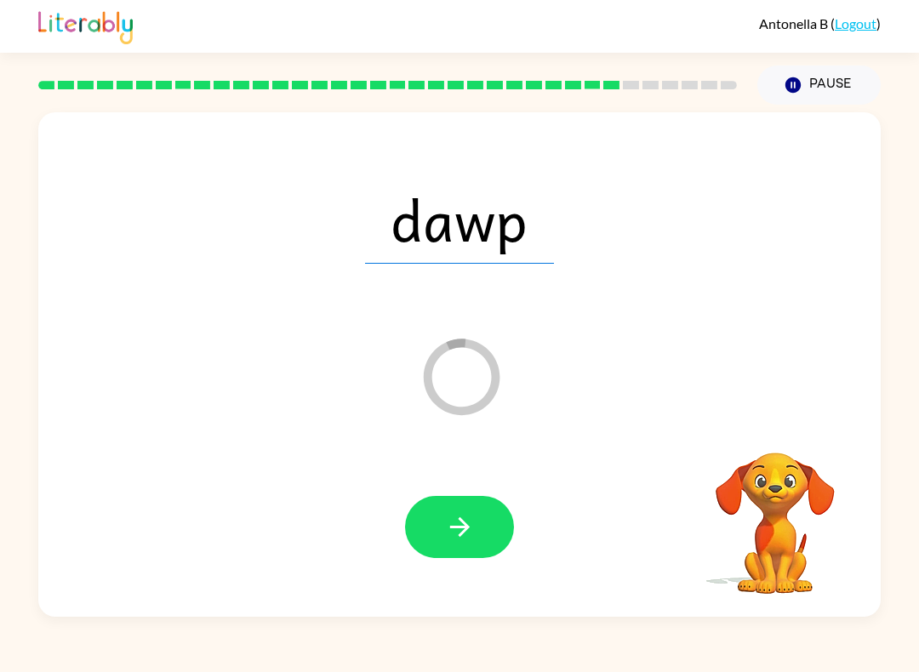
click at [438, 518] on button "button" at bounding box center [459, 527] width 109 height 62
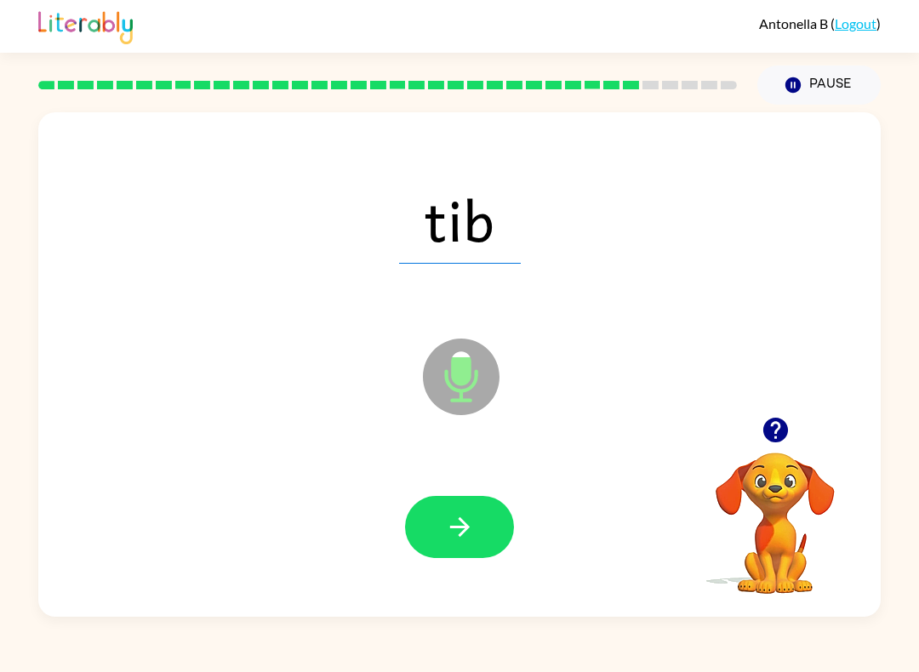
click at [471, 536] on icon "button" at bounding box center [460, 527] width 30 height 30
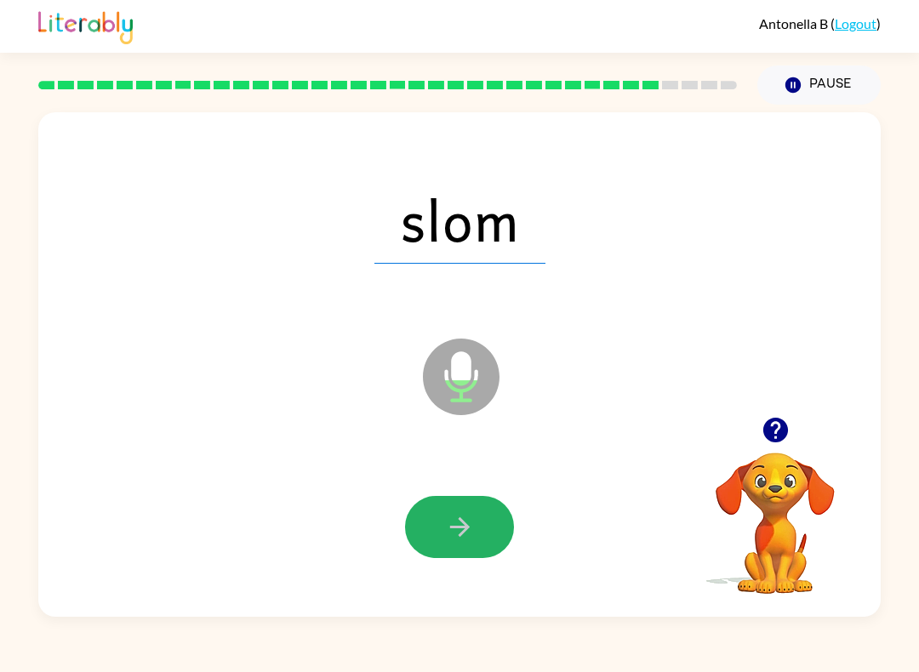
click at [440, 538] on button "button" at bounding box center [459, 527] width 109 height 62
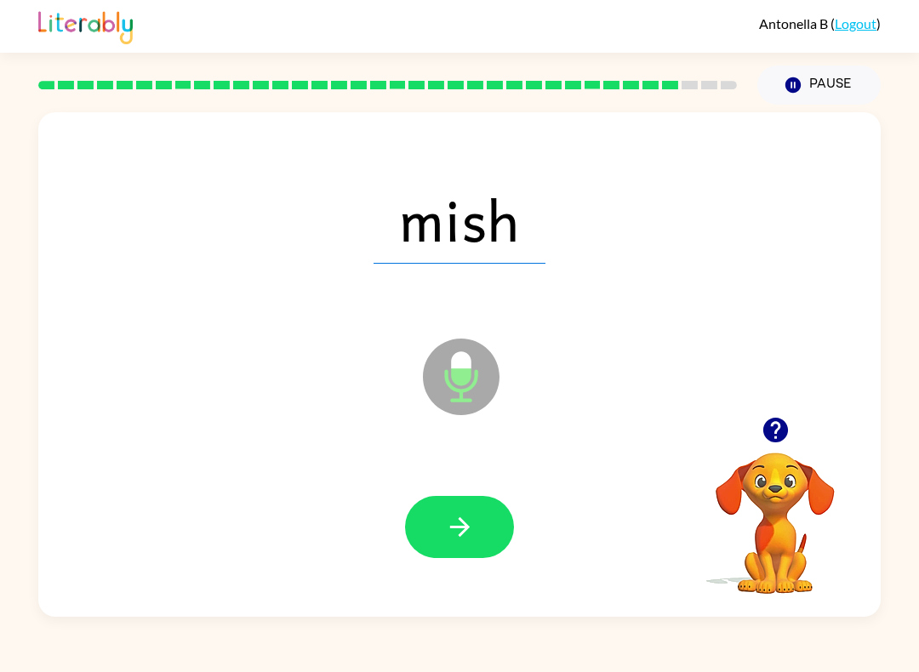
click at [448, 522] on icon "button" at bounding box center [460, 527] width 30 height 30
click at [479, 528] on button "button" at bounding box center [459, 527] width 109 height 62
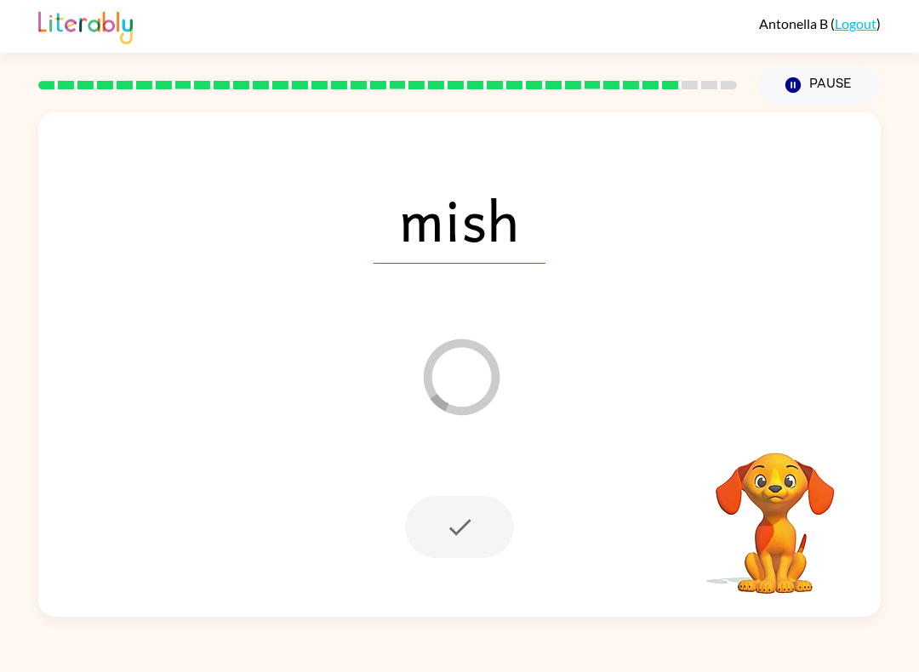
click at [504, 529] on div at bounding box center [459, 527] width 109 height 62
click at [484, 534] on div at bounding box center [459, 527] width 109 height 62
click at [457, 529] on div at bounding box center [459, 527] width 109 height 62
click at [451, 526] on div at bounding box center [459, 527] width 109 height 62
click at [457, 569] on div at bounding box center [459, 526] width 808 height 145
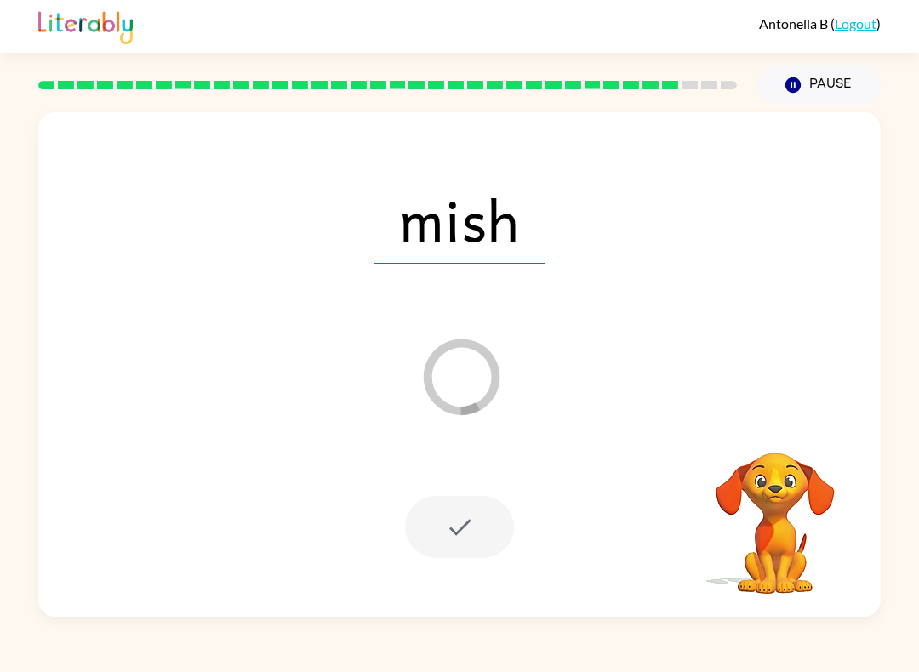
click at [762, 514] on video "Your browser must support playing .mp4 files to use Literably. Please try using…" at bounding box center [775, 511] width 170 height 170
click at [811, 77] on button "Pause Pause" at bounding box center [818, 84] width 123 height 39
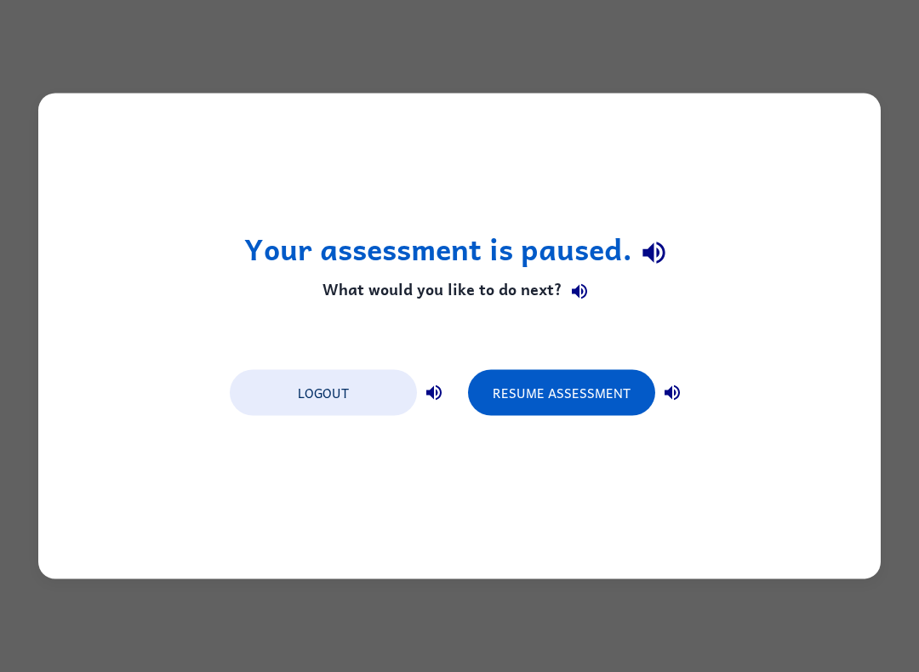
click at [534, 388] on button "Resume Assessment" at bounding box center [561, 393] width 187 height 46
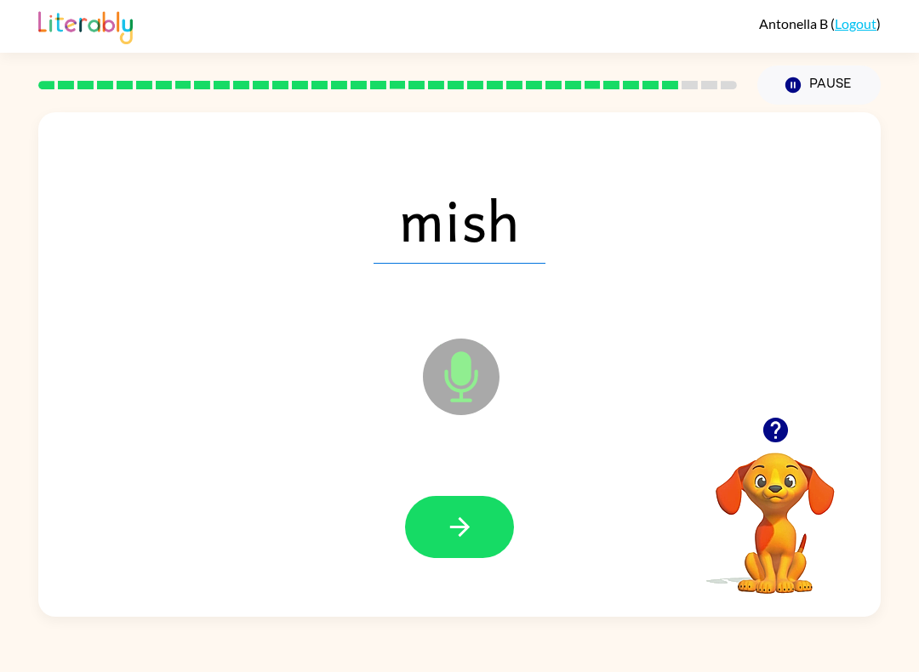
click at [464, 519] on icon "button" at bounding box center [460, 527] width 30 height 30
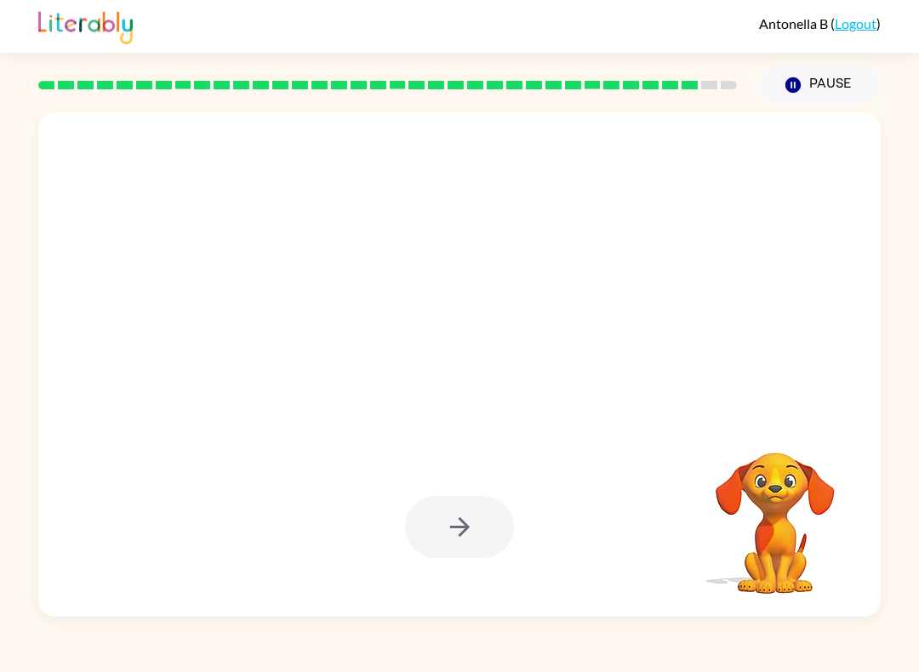
click at [442, 549] on div at bounding box center [459, 527] width 109 height 62
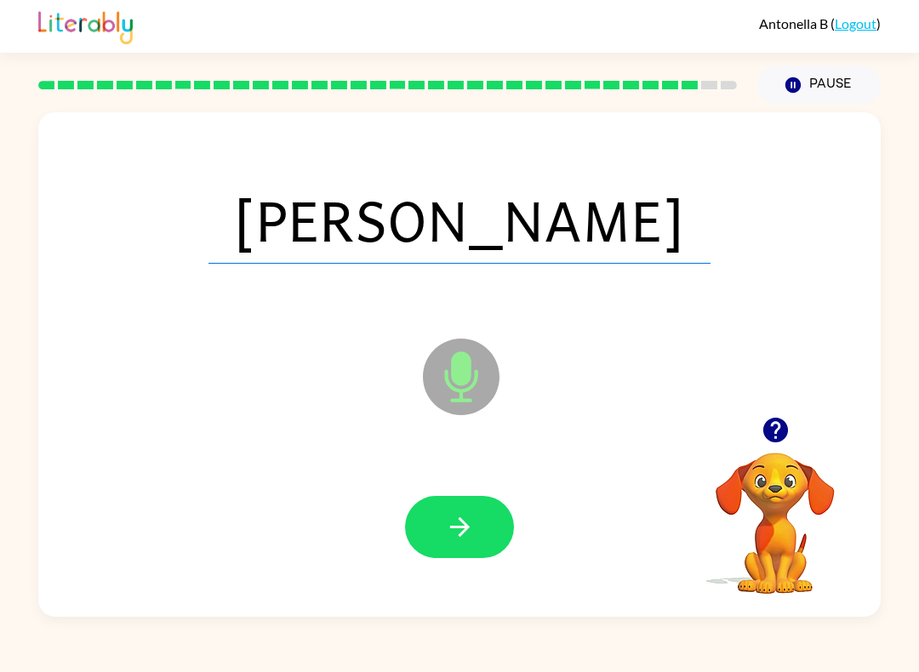
click at [450, 549] on button "button" at bounding box center [459, 527] width 109 height 62
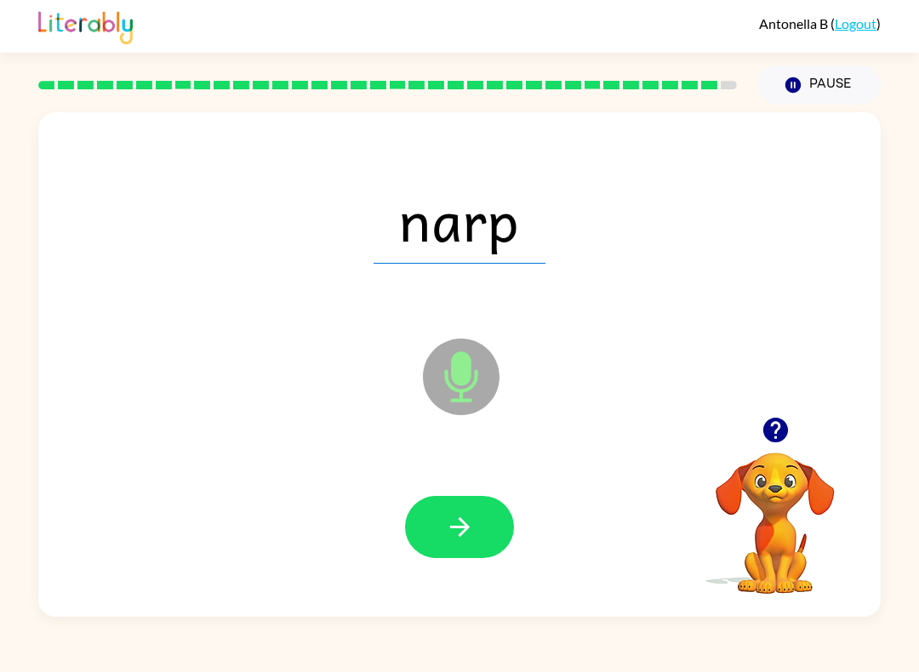
click at [467, 541] on icon "button" at bounding box center [460, 527] width 30 height 30
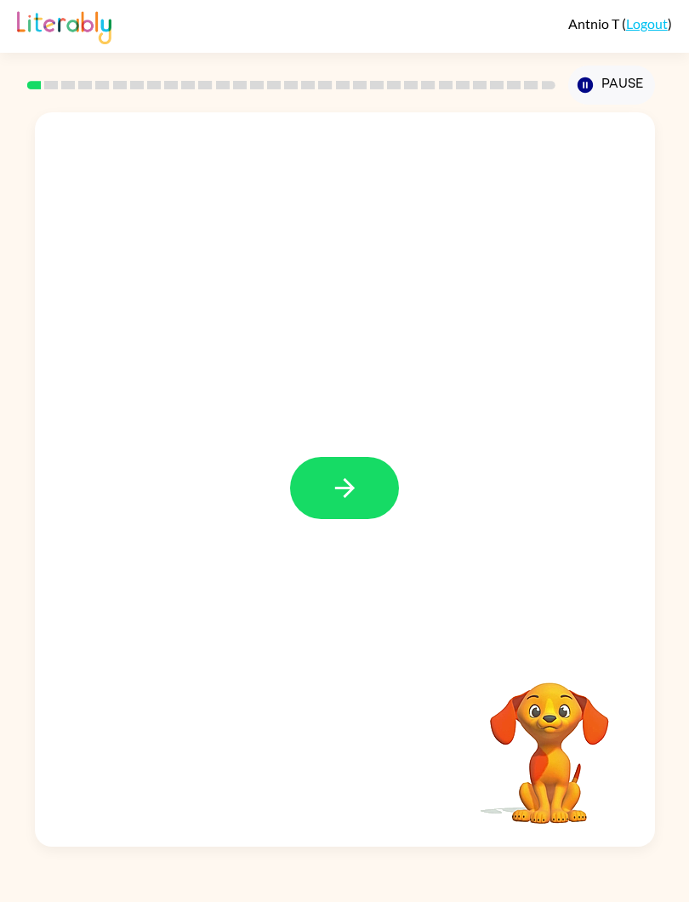
click at [344, 500] on icon "button" at bounding box center [345, 488] width 30 height 30
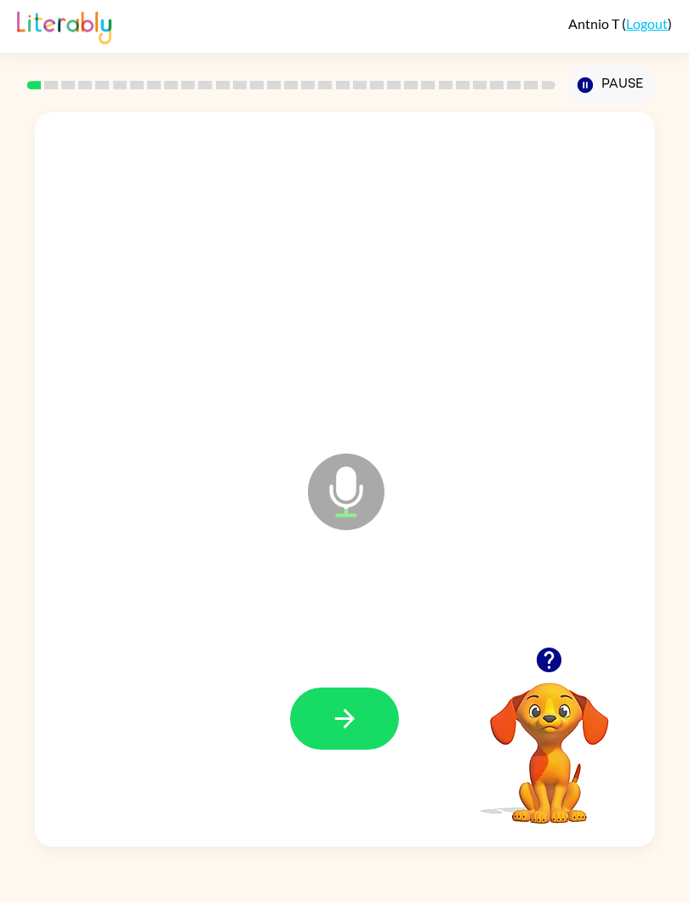
click at [327, 702] on button "button" at bounding box center [344, 718] width 109 height 62
click at [337, 706] on icon "button" at bounding box center [345, 718] width 30 height 30
click at [351, 727] on icon "button" at bounding box center [345, 718] width 30 height 30
click at [366, 731] on button "button" at bounding box center [344, 718] width 109 height 62
click at [344, 688] on button "button" at bounding box center [344, 718] width 109 height 62
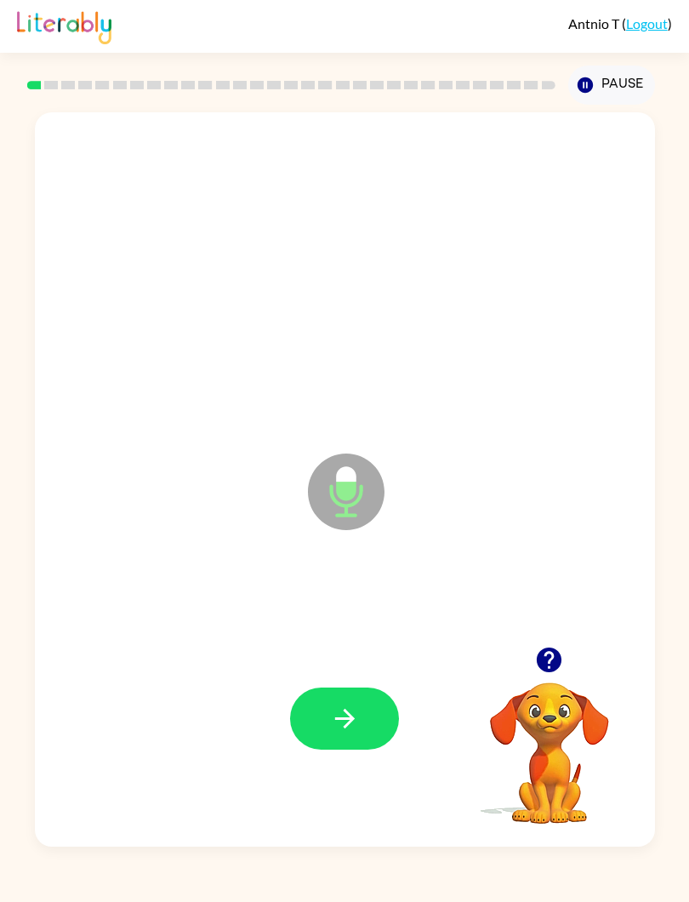
click at [373, 691] on button "button" at bounding box center [344, 718] width 109 height 62
click at [356, 728] on icon "button" at bounding box center [345, 718] width 30 height 30
click at [374, 720] on button "button" at bounding box center [344, 718] width 109 height 62
click at [371, 726] on button "button" at bounding box center [344, 718] width 109 height 62
click at [327, 716] on button "button" at bounding box center [344, 718] width 109 height 62
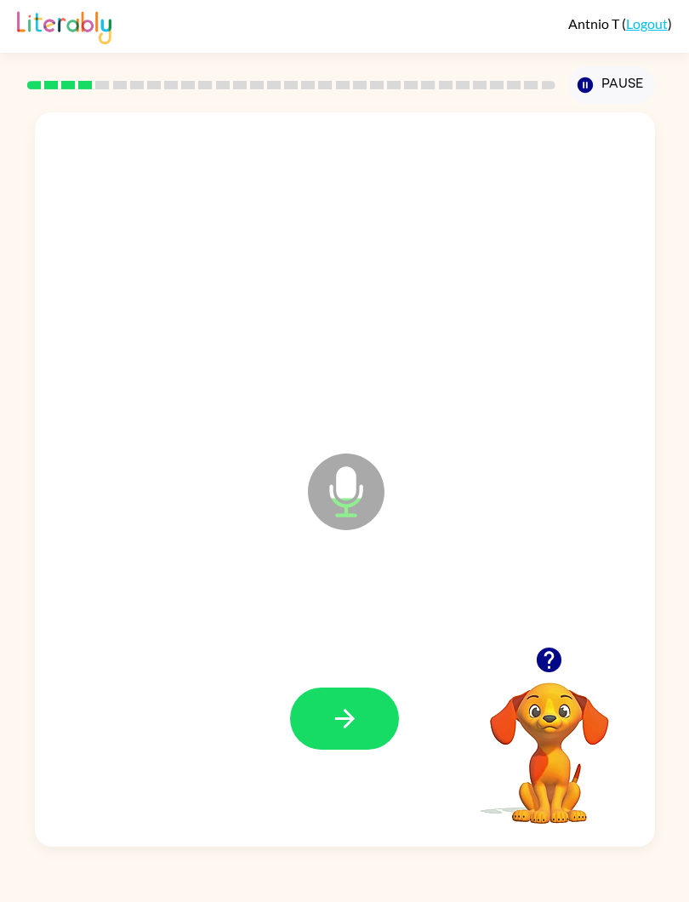
click at [547, 652] on icon "button" at bounding box center [549, 659] width 25 height 25
click at [547, 654] on icon "button" at bounding box center [549, 660] width 30 height 30
click at [14, 21] on div "Antnio T ( Logout )" at bounding box center [344, 26] width 689 height 53
click at [341, 746] on button "button" at bounding box center [344, 718] width 109 height 62
click at [14, 3] on div "Antnio T ( Logout )" at bounding box center [344, 26] width 689 height 53
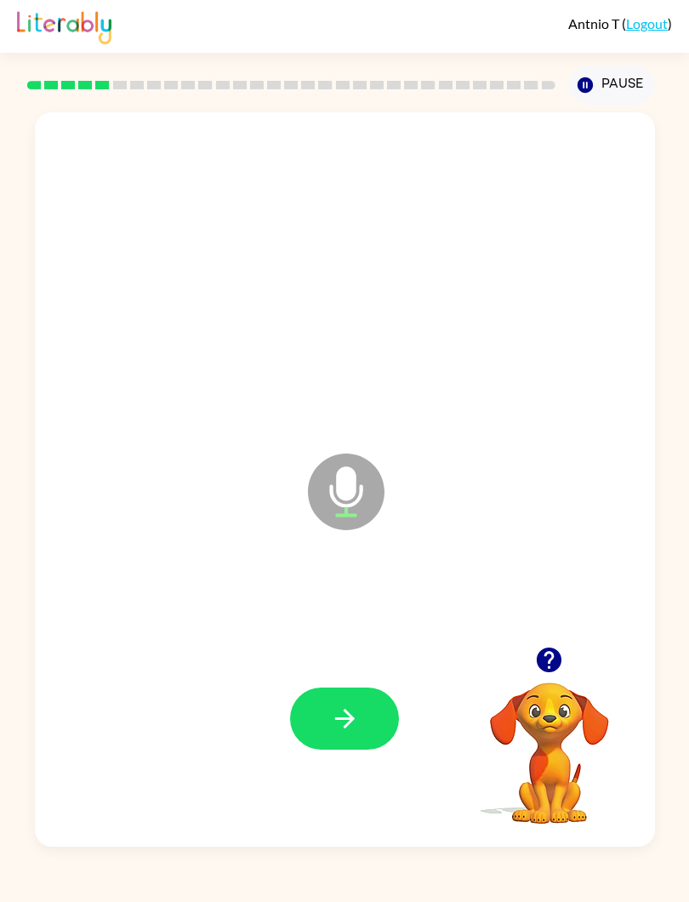
click at [548, 648] on icon "button" at bounding box center [549, 659] width 25 height 25
click at [565, 654] on button "button" at bounding box center [548, 659] width 43 height 43
click at [548, 652] on icon "button" at bounding box center [549, 659] width 25 height 25
click at [543, 648] on icon "button" at bounding box center [549, 660] width 30 height 30
click at [370, 730] on button "button" at bounding box center [344, 718] width 109 height 62
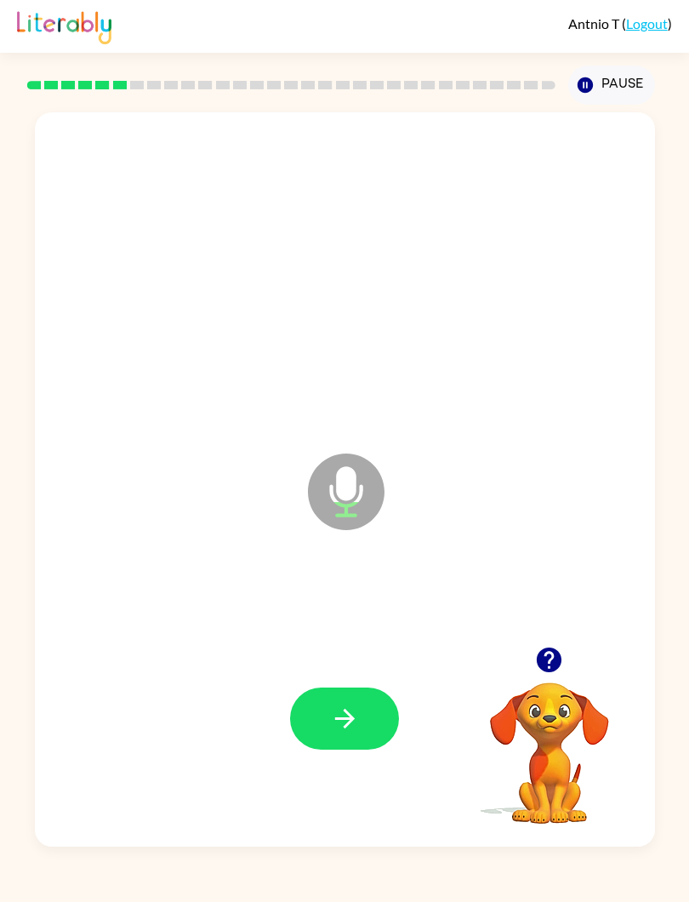
click at [351, 730] on icon "button" at bounding box center [345, 718] width 30 height 30
click at [552, 668] on icon "button" at bounding box center [549, 659] width 25 height 25
click at [361, 695] on button "button" at bounding box center [344, 718] width 109 height 62
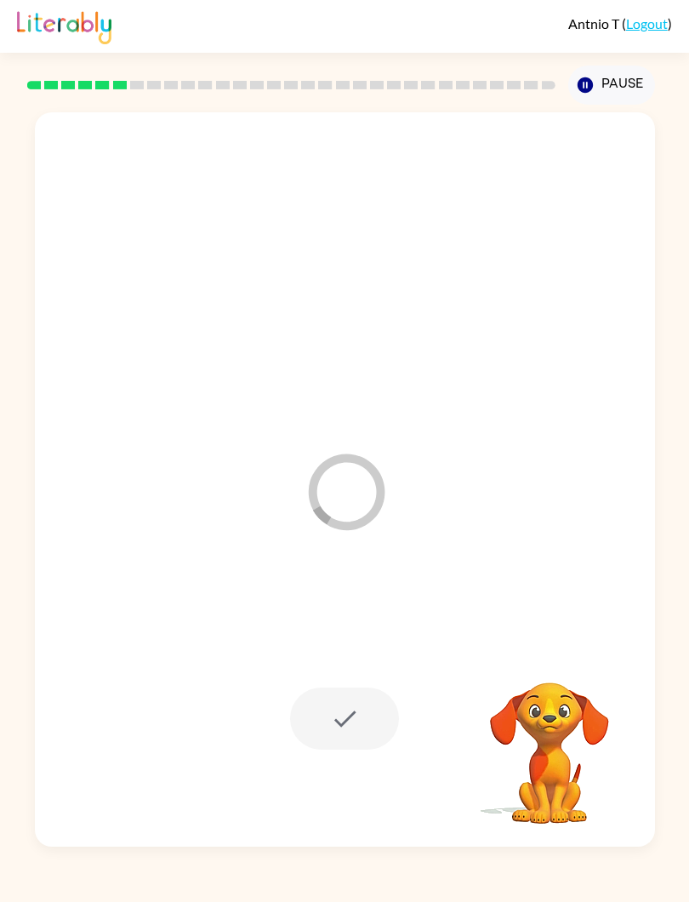
click at [52, 73] on div at bounding box center [292, 85] width 534 height 60
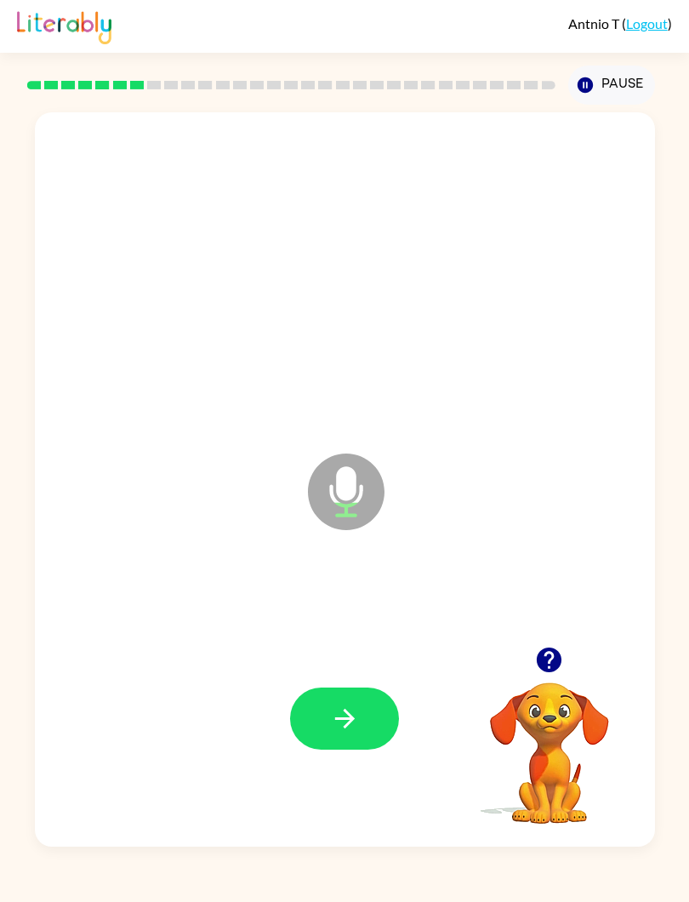
click at [317, 724] on button "button" at bounding box center [344, 718] width 109 height 62
click at [6, 457] on div "Loader Your response is being sent to our graders Your browser must support pla…" at bounding box center [344, 476] width 689 height 742
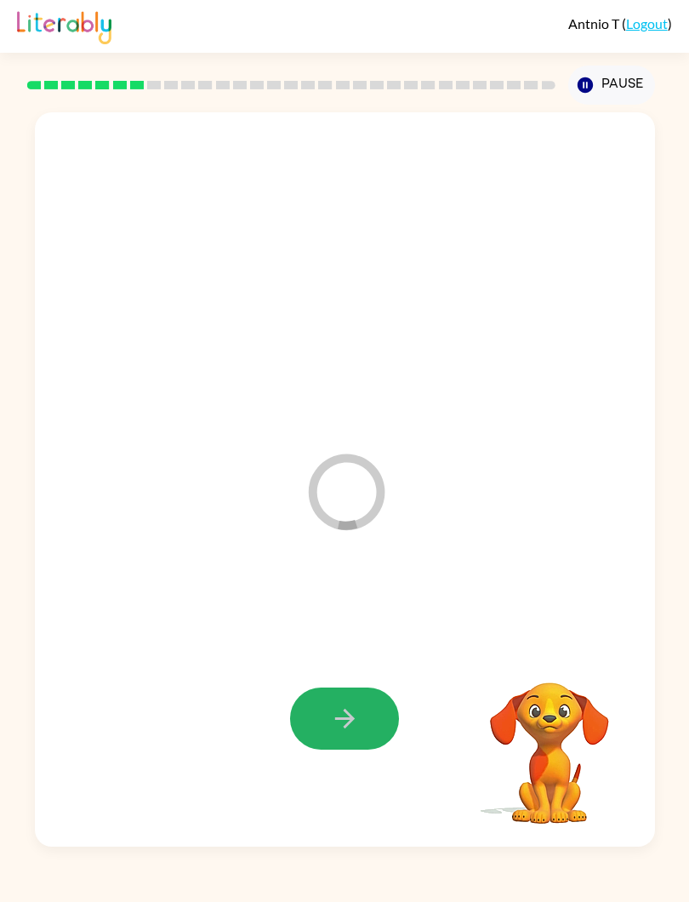
click at [367, 726] on button "button" at bounding box center [344, 718] width 109 height 62
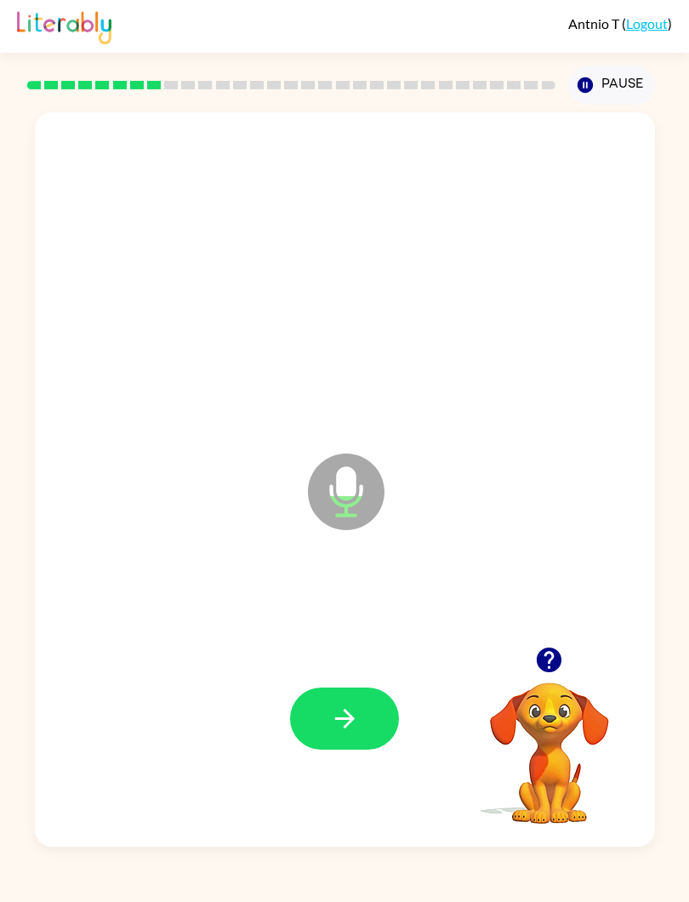
click at [348, 726] on icon "button" at bounding box center [345, 718] width 30 height 30
click at [359, 722] on icon "button" at bounding box center [345, 718] width 30 height 30
click at [361, 705] on button "button" at bounding box center [344, 718] width 109 height 62
click at [385, 730] on button "button" at bounding box center [344, 718] width 109 height 62
click at [630, 319] on div at bounding box center [345, 257] width 586 height 222
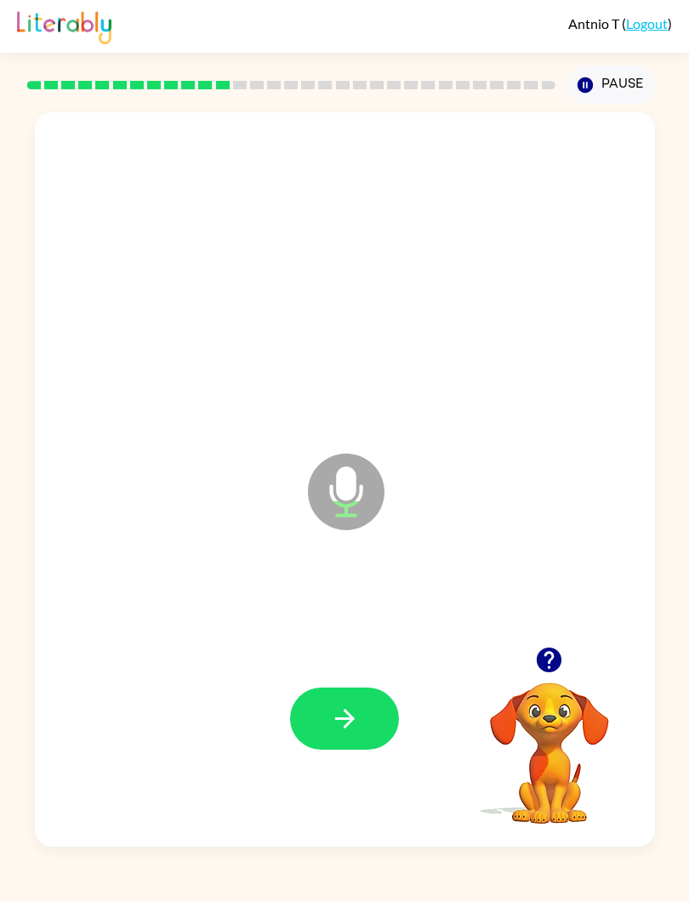
click at [560, 653] on icon "button" at bounding box center [549, 660] width 30 height 30
click at [539, 623] on div at bounding box center [345, 718] width 586 height 222
click at [323, 660] on div at bounding box center [345, 718] width 586 height 222
click at [348, 727] on icon "button" at bounding box center [345, 718] width 30 height 30
click at [327, 707] on button "button" at bounding box center [344, 718] width 109 height 62
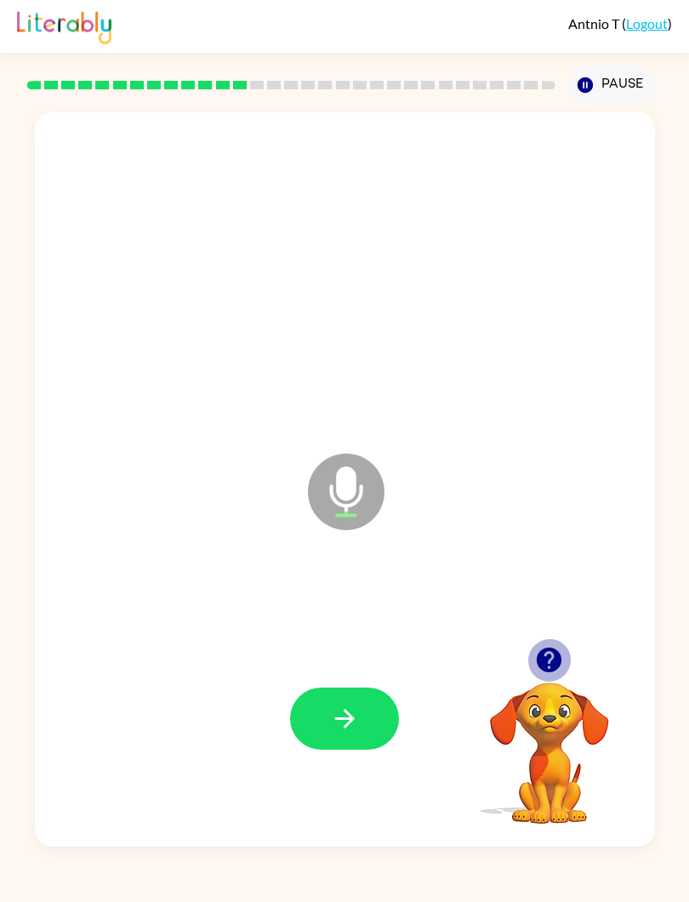
click at [546, 662] on icon "button" at bounding box center [549, 659] width 25 height 25
click at [554, 657] on video "Your browser must support playing .mp4 files to use Literably. Please try using…" at bounding box center [549, 741] width 170 height 170
click at [521, 638] on div at bounding box center [345, 718] width 586 height 222
click at [506, 646] on div at bounding box center [345, 718] width 586 height 222
click at [327, 714] on button "button" at bounding box center [344, 718] width 109 height 62
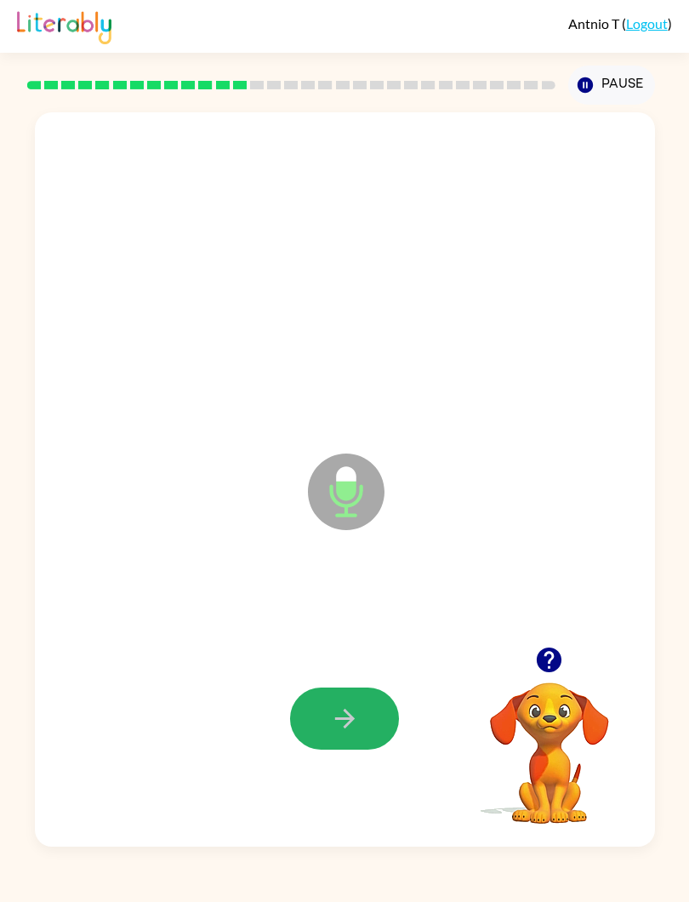
click at [384, 716] on button "button" at bounding box center [344, 718] width 109 height 62
click at [345, 730] on icon "button" at bounding box center [345, 718] width 30 height 30
click at [351, 726] on icon "button" at bounding box center [345, 718] width 30 height 30
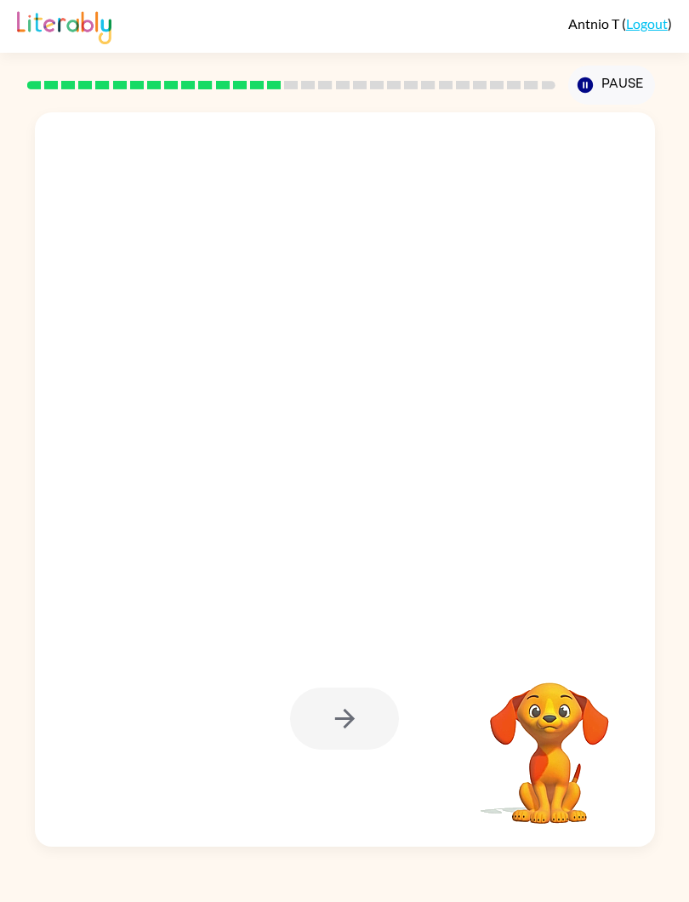
click at [361, 697] on div at bounding box center [344, 718] width 109 height 62
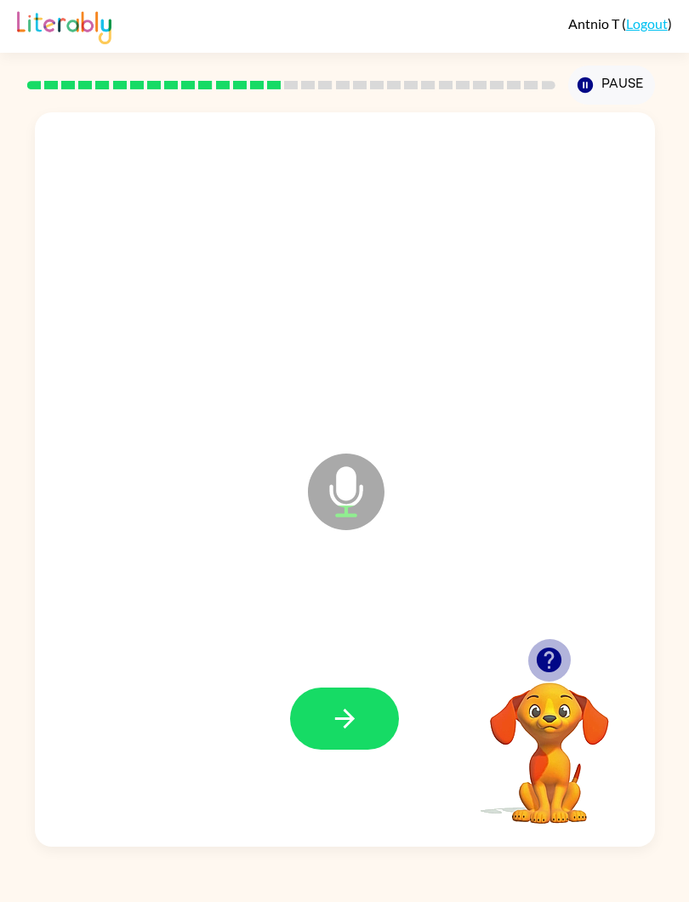
click at [538, 653] on icon "button" at bounding box center [549, 660] width 30 height 30
click at [343, 735] on button "button" at bounding box center [344, 718] width 109 height 62
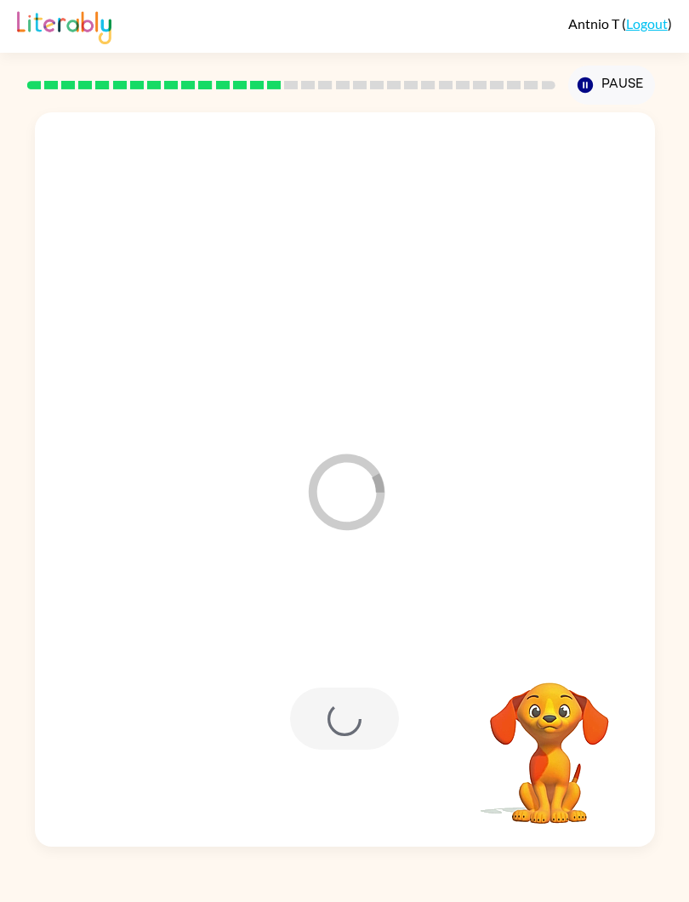
click at [311, 721] on div at bounding box center [344, 718] width 109 height 62
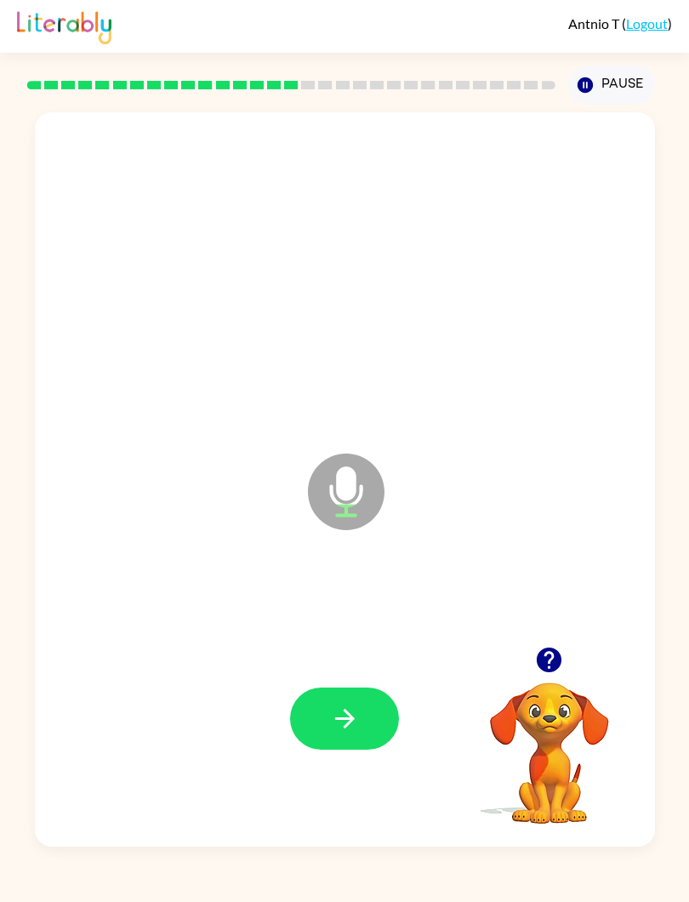
click at [328, 815] on div at bounding box center [345, 718] width 586 height 222
click at [606, 87] on button "Pause Pause" at bounding box center [611, 84] width 87 height 39
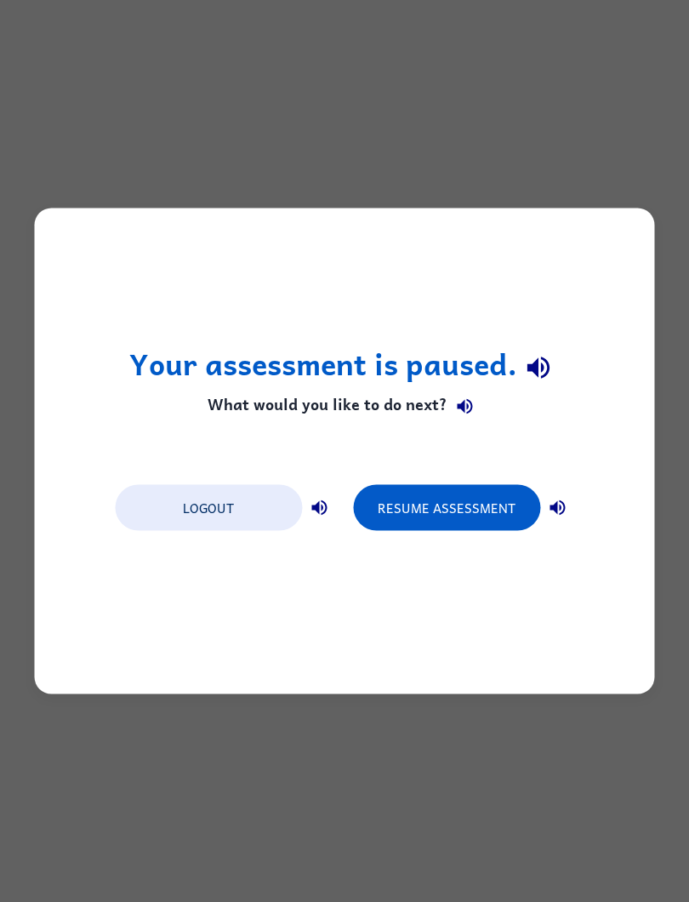
click at [196, 503] on button "Logout" at bounding box center [208, 508] width 187 height 46
